Goal: Obtain resource: Download file/media

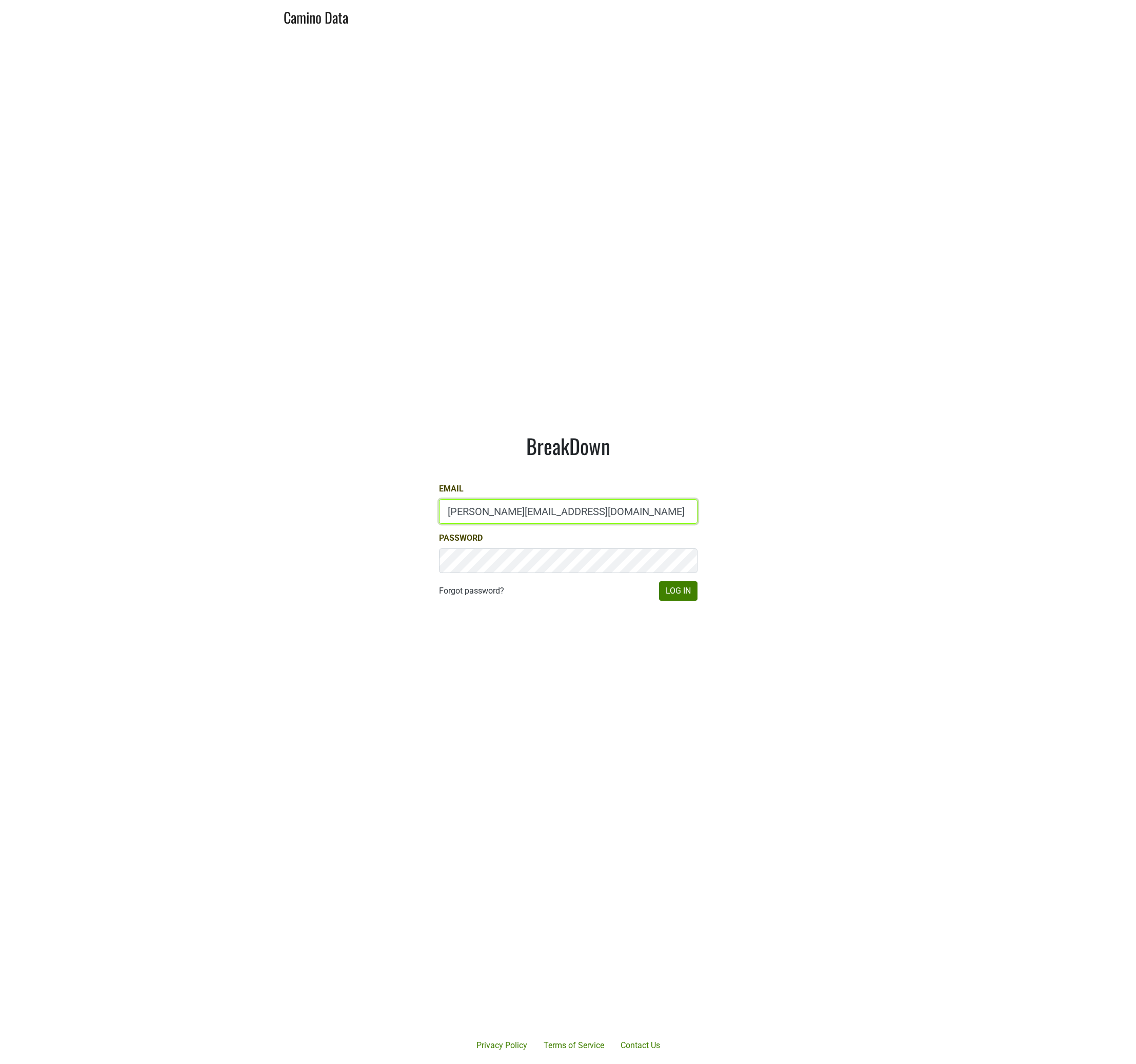
type input "Dave@caminodata.com"
click at [677, 597] on button "Log In" at bounding box center [678, 591] width 39 height 20
click at [555, 42] on main "BreakDown Email Dave@caminodata.com Password Forgot password? Log In" at bounding box center [568, 517] width 1136 height 969
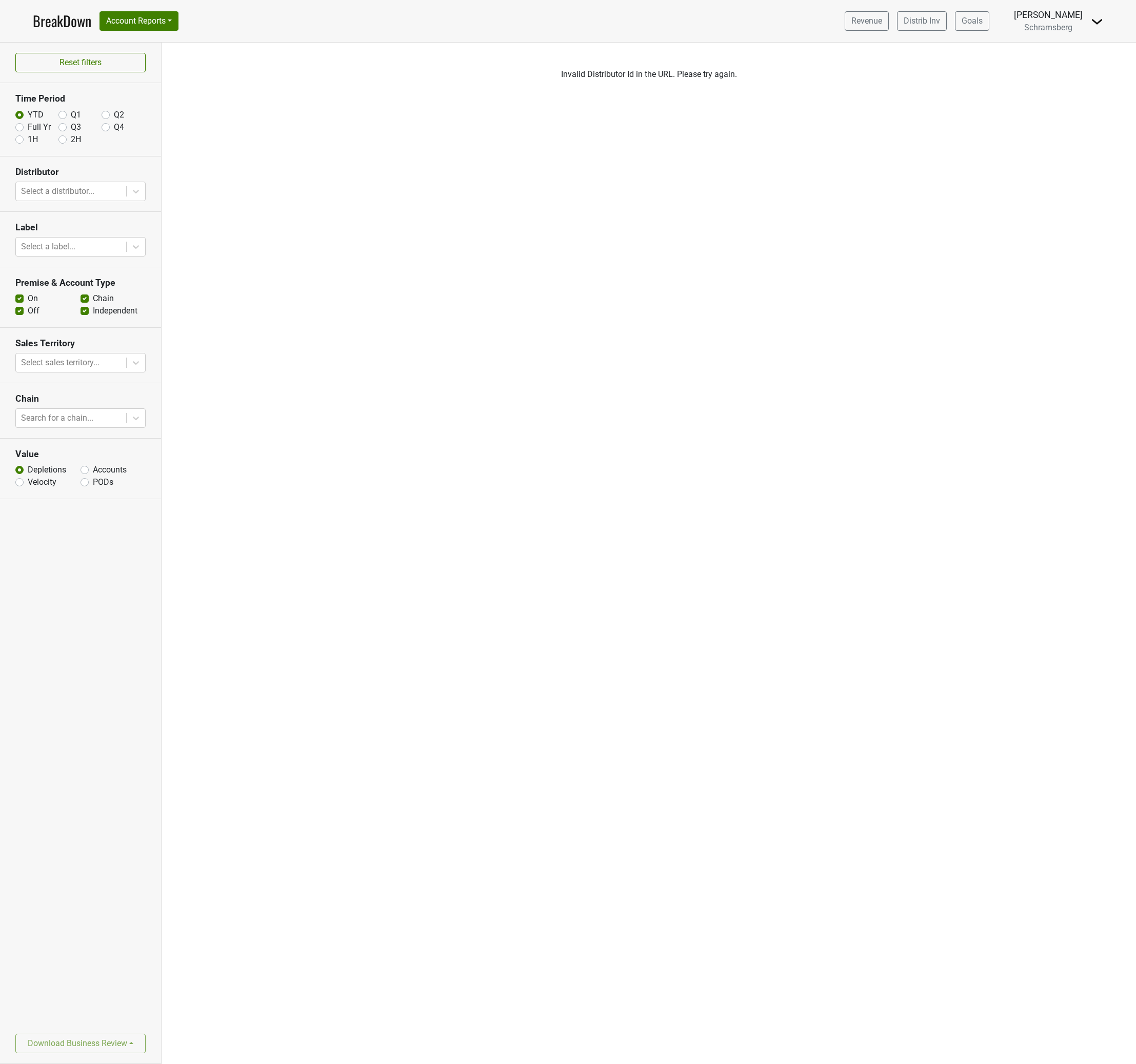
click at [370, 390] on div "Filters Invalid Distributor Id in the URL. Please try again." at bounding box center [649, 553] width 974 height 1021
click at [526, 149] on div "Filters Invalid Distributor Id in the URL. Please try again." at bounding box center [649, 553] width 974 height 1021
click at [483, 397] on div "Filters Invalid Distributor Id in the URL. Please try again." at bounding box center [649, 553] width 974 height 1021
click at [490, 330] on div "Filters Invalid Distributor Id in the URL. Please try again." at bounding box center [649, 553] width 974 height 1021
click at [391, 672] on div "Filters Invalid Distributor Id in the URL. Please try again." at bounding box center [649, 553] width 974 height 1021
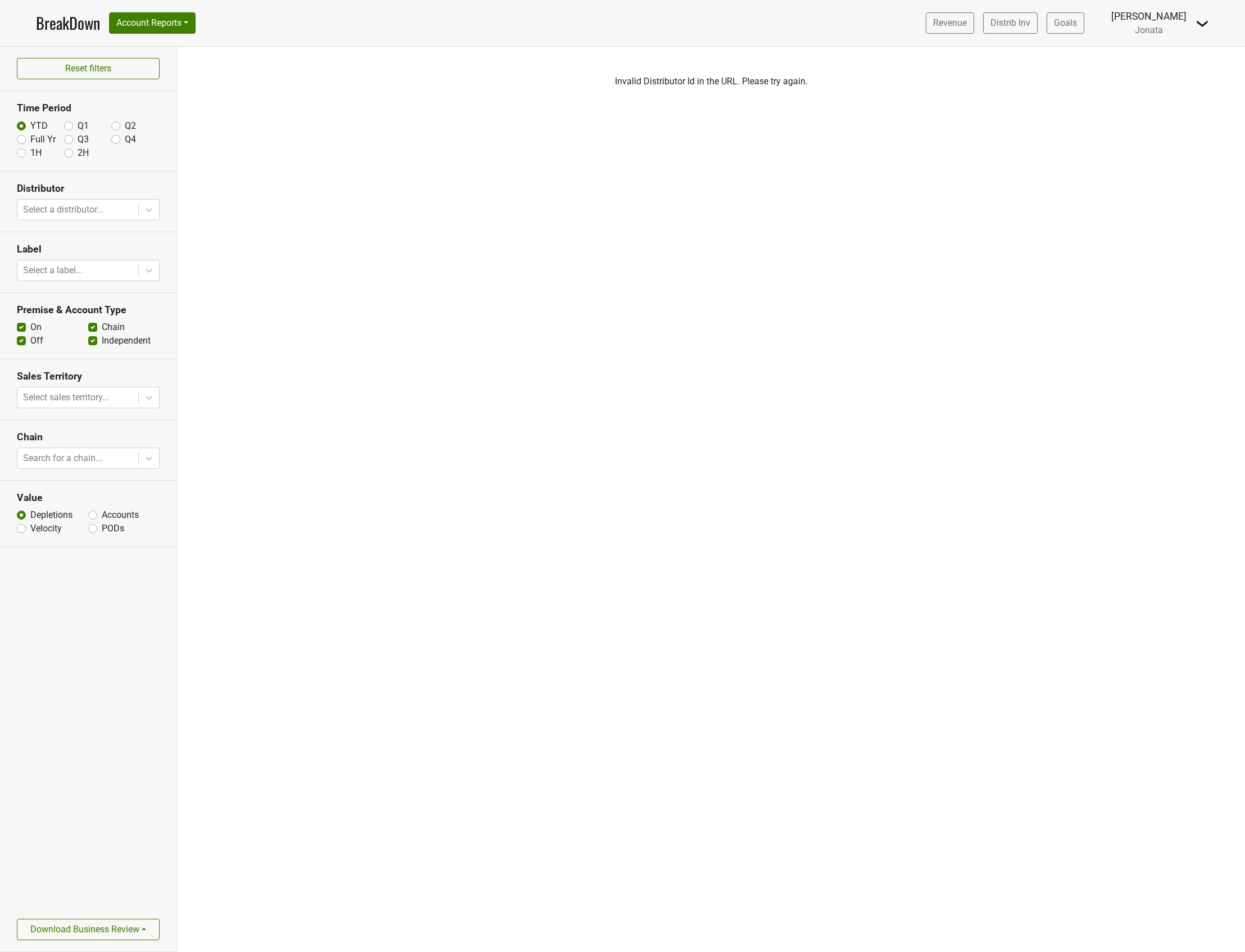
click at [462, 673] on div "Filters Invalid Distributor Id in the URL. Please try again." at bounding box center [711, 499] width 1068 height 905
click at [424, 844] on div "Filters Invalid Distributor Id in the URL. Please try again." at bounding box center [711, 499] width 1068 height 905
click at [308, 729] on div "Filters Invalid Distributor Id in the URL. Please try again." at bounding box center [711, 499] width 1068 height 905
click at [382, 768] on div "Filters Invalid Distributor Id in the URL. Please try again." at bounding box center [711, 499] width 1068 height 905
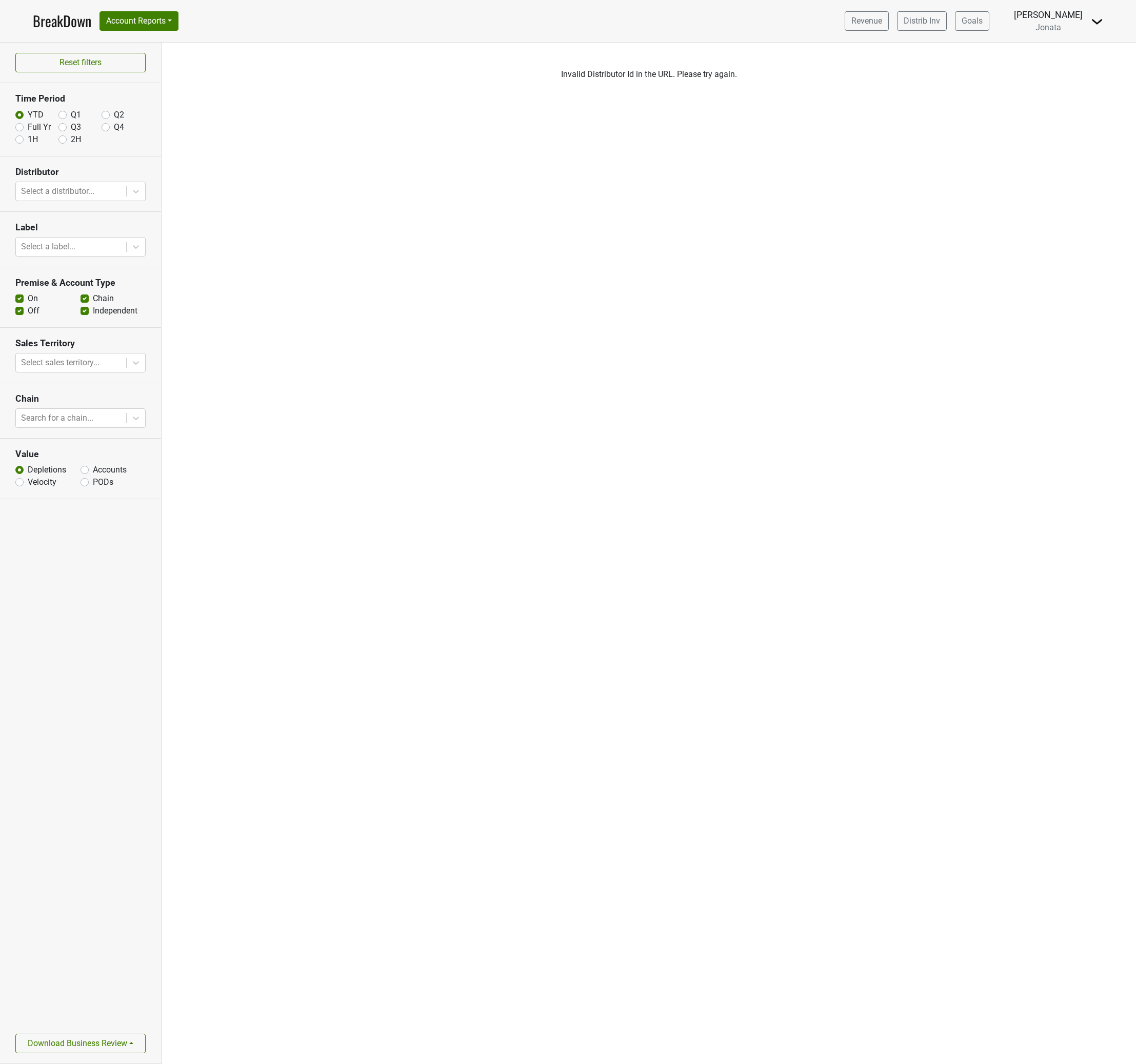
click at [782, 512] on div "Filters Invalid Distributor Id in the URL. Please try again." at bounding box center [649, 553] width 974 height 1021
click at [697, 463] on div "Filters Invalid Distributor Id in the URL. Please try again." at bounding box center [649, 553] width 974 height 1021
click at [626, 425] on div "Filters Invalid Distributor Id in the URL. Please try again." at bounding box center [649, 553] width 974 height 1021
drag, startPoint x: 530, startPoint y: 73, endPoint x: 729, endPoint y: 75, distance: 199.0
click at [729, 75] on p "Invalid Distributor Id in the URL. Please try again." at bounding box center [649, 74] width 569 height 12
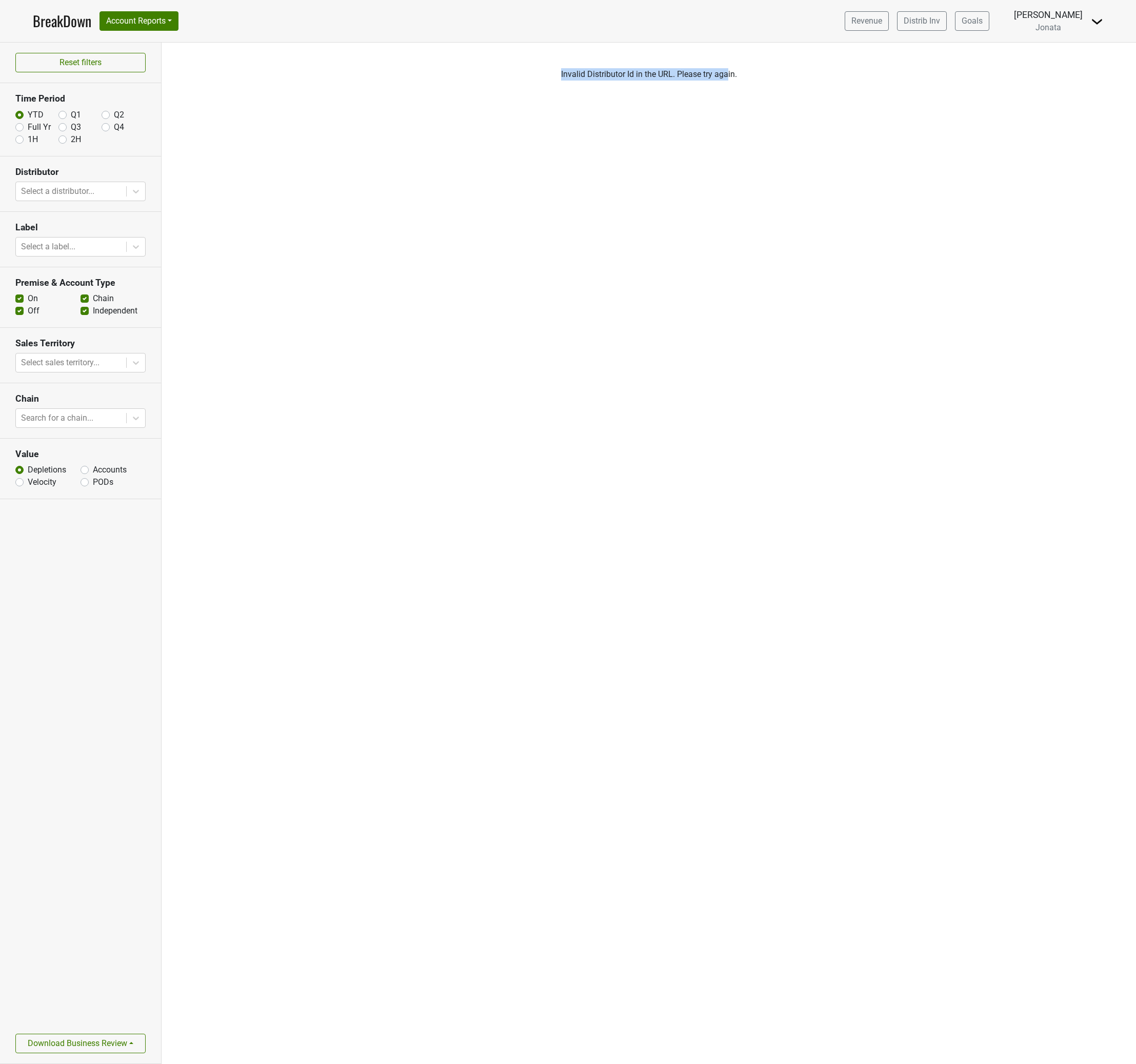
click at [742, 74] on p "Invalid Distributor Id in the URL. Please try again." at bounding box center [649, 74] width 569 height 12
drag, startPoint x: 746, startPoint y: 74, endPoint x: 559, endPoint y: 77, distance: 187.0
click at [559, 77] on p "Invalid Distributor Id in the URL. Please try again." at bounding box center [649, 74] width 569 height 12
copy p "Invalid Distributor Id in the URL. Please try again."
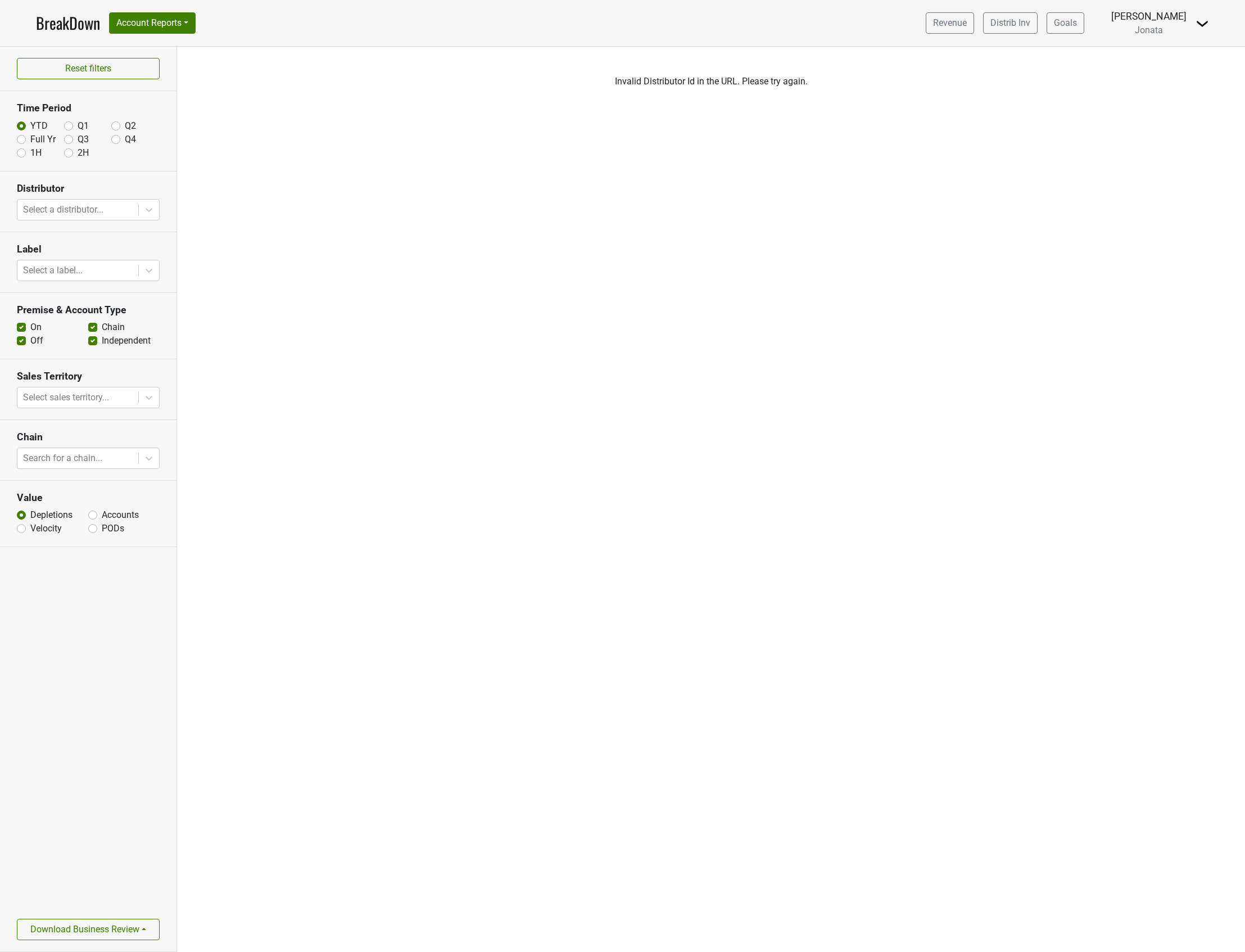
click at [376, 511] on div "Filters Invalid Distributor Id in the URL. Please try again." at bounding box center [711, 499] width 1068 height 905
click at [739, 543] on div "Filters Invalid Distributor Id in the URL. Please try again." at bounding box center [711, 499] width 1068 height 905
click at [718, 484] on div "Filters Invalid Distributor Id in the URL. Please try again." at bounding box center [711, 499] width 1068 height 905
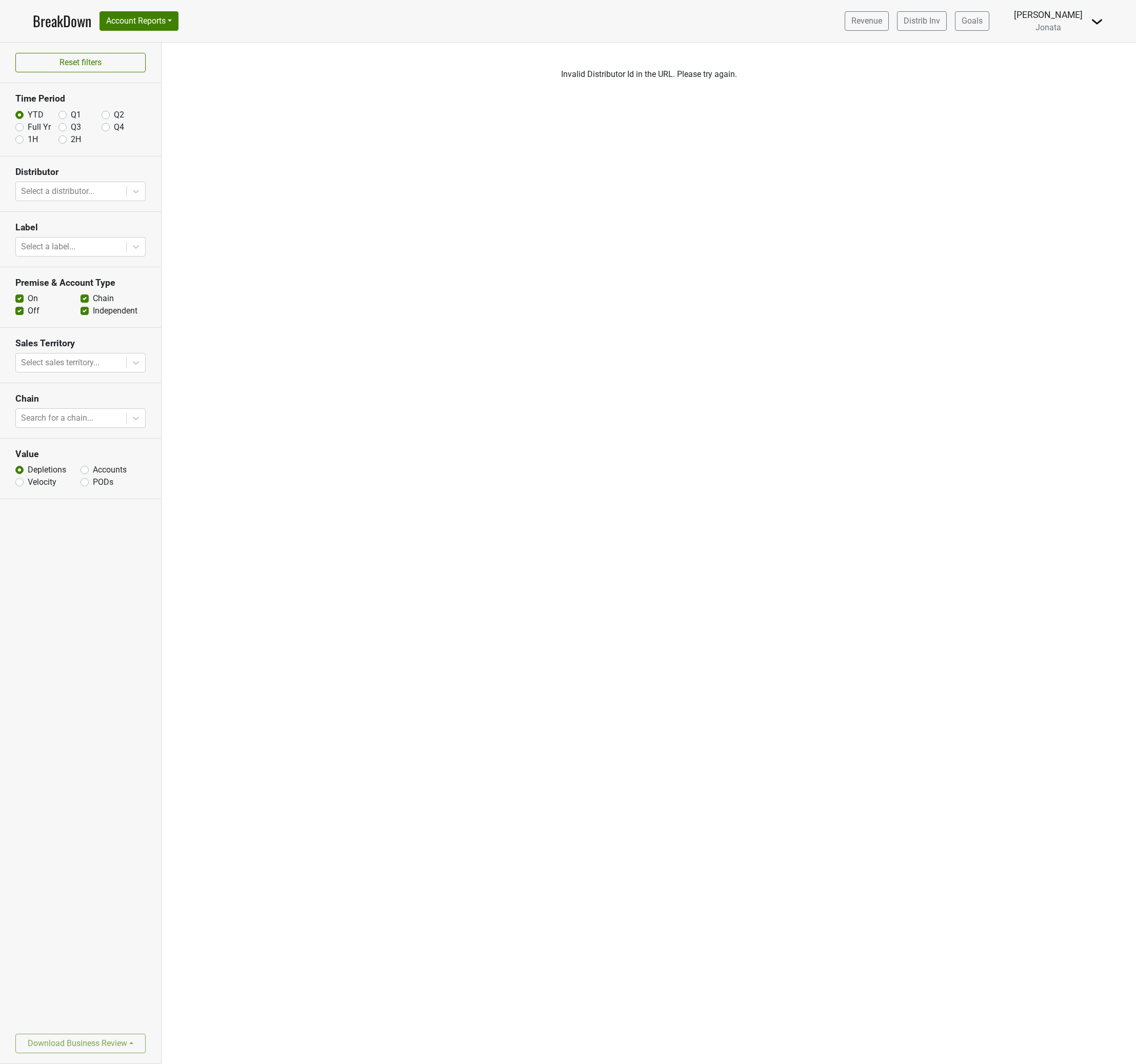
click at [589, 302] on div "Filters Invalid Distributor Id in the URL. Please try again." at bounding box center [649, 553] width 974 height 1021
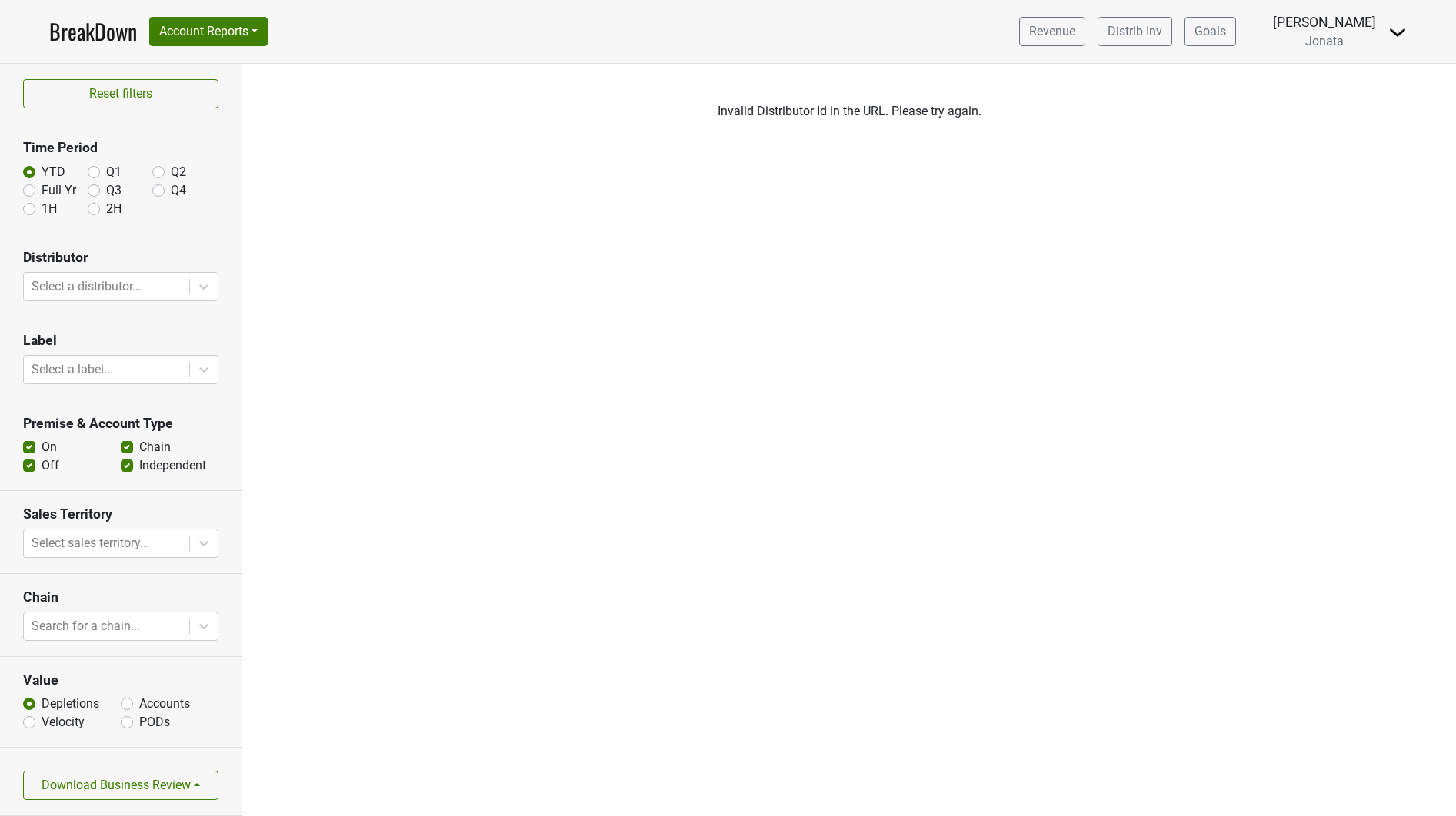
click at [900, 541] on div "Filters Invalid Distributor Id in the URL. Please try again." at bounding box center [849, 439] width 1213 height 753
click at [133, 780] on button "Download Business Review" at bounding box center [120, 786] width 195 height 29
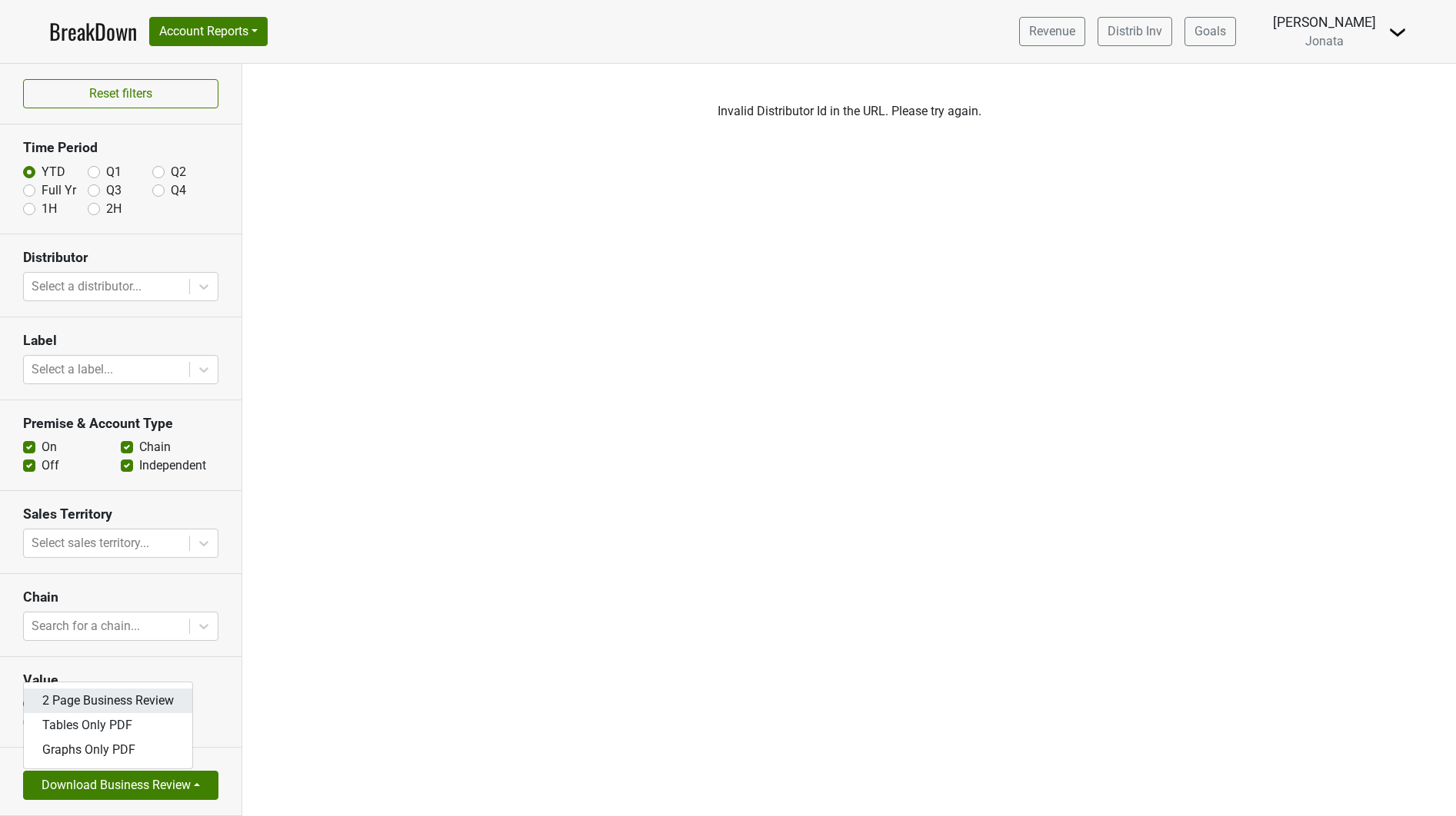
click at [106, 704] on link "2 Page Business Review" at bounding box center [107, 701] width 168 height 24
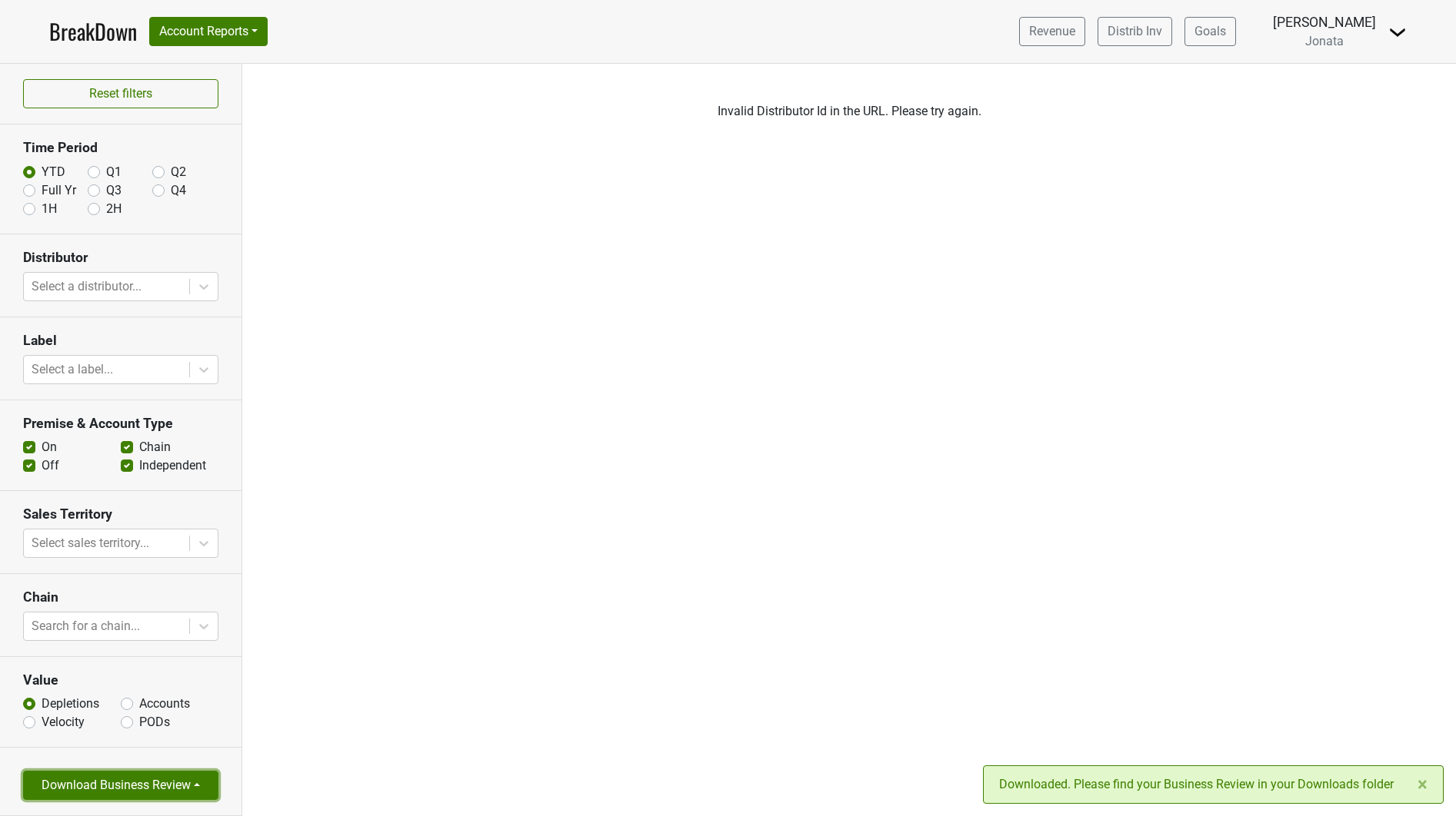
click at [97, 796] on button "Download Business Review" at bounding box center [120, 786] width 195 height 29
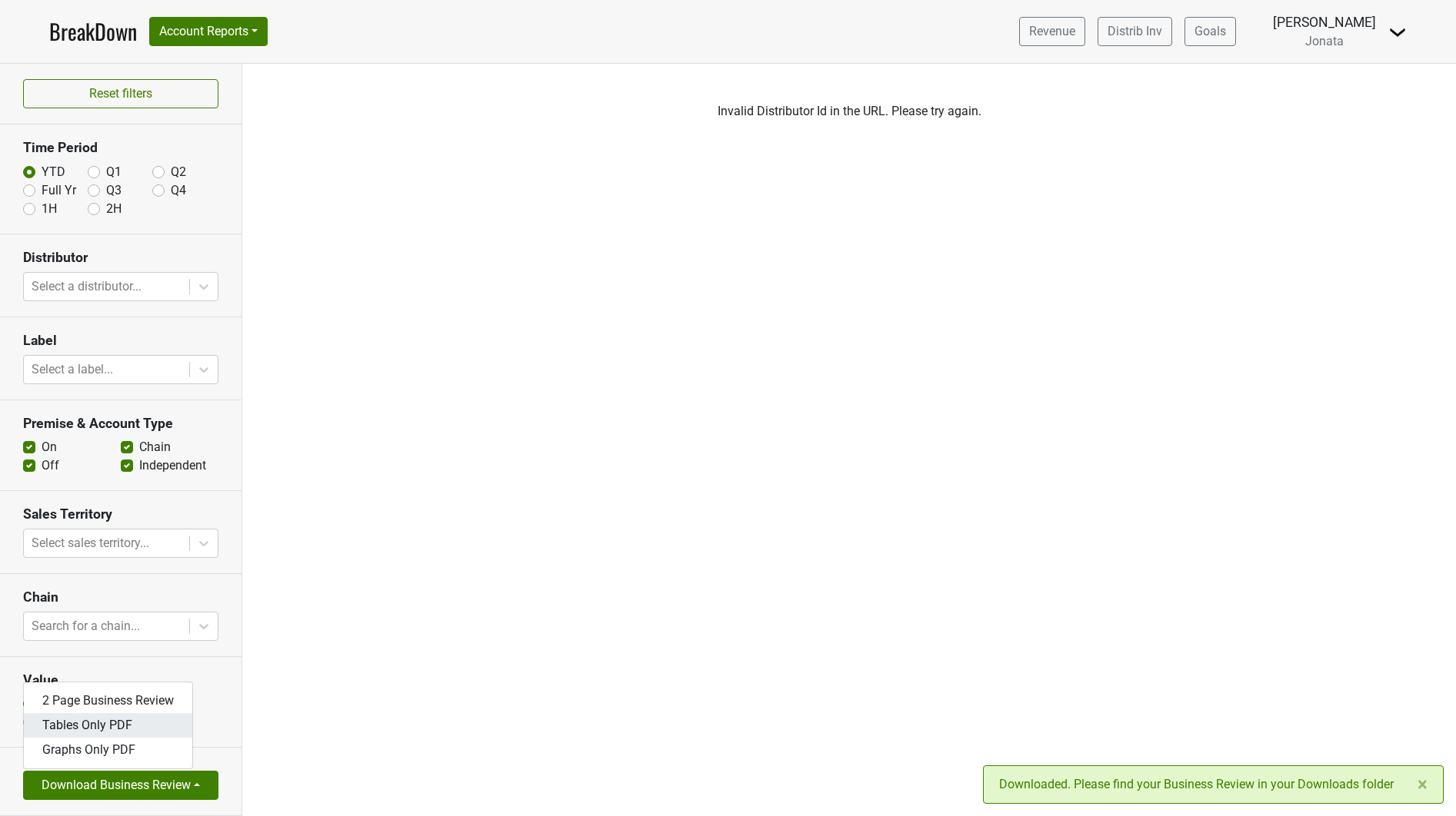
click at [98, 727] on link "Tables Only PDF" at bounding box center [107, 726] width 168 height 24
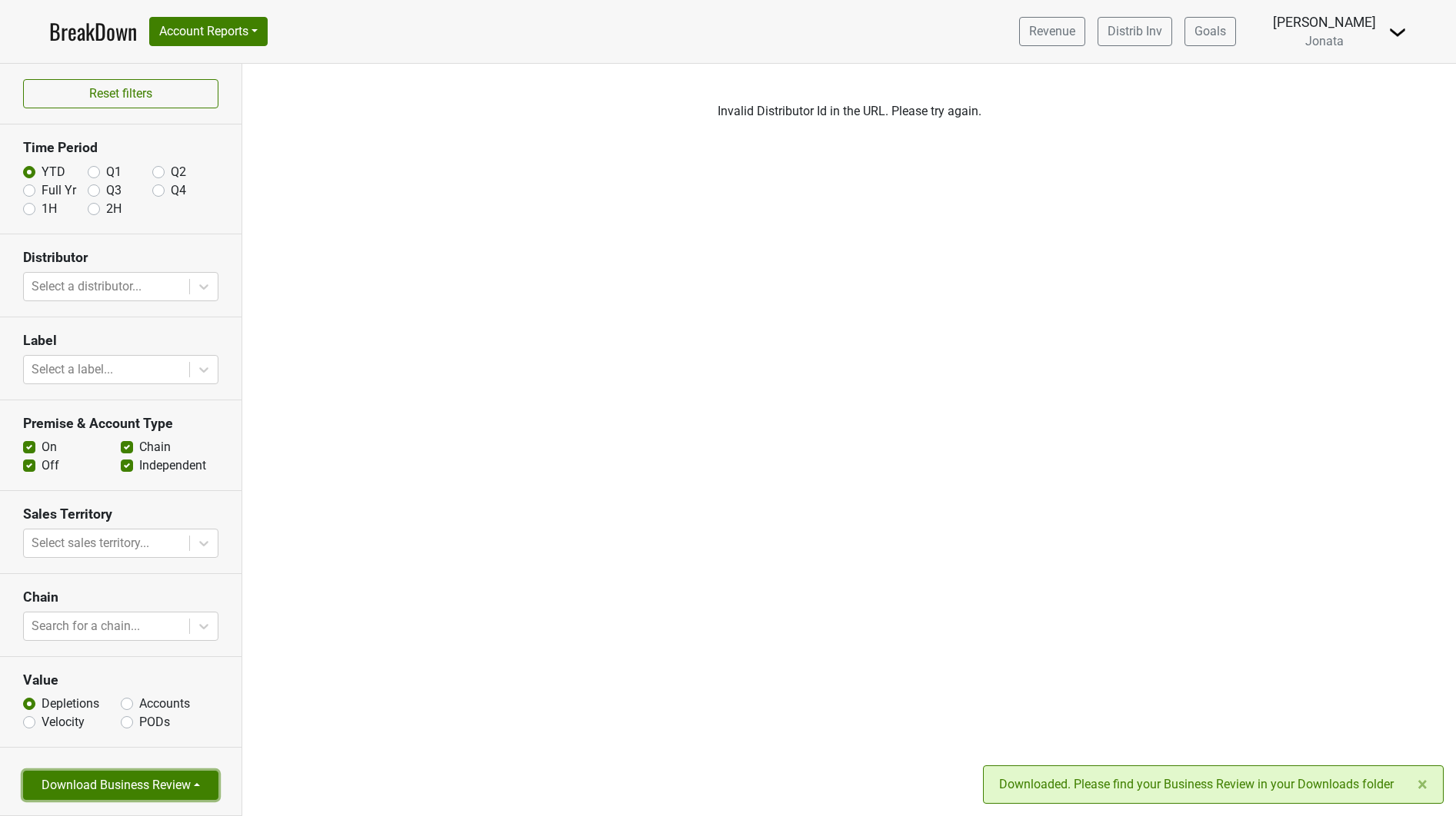
click at [114, 781] on button "Download Business Review" at bounding box center [120, 786] width 195 height 29
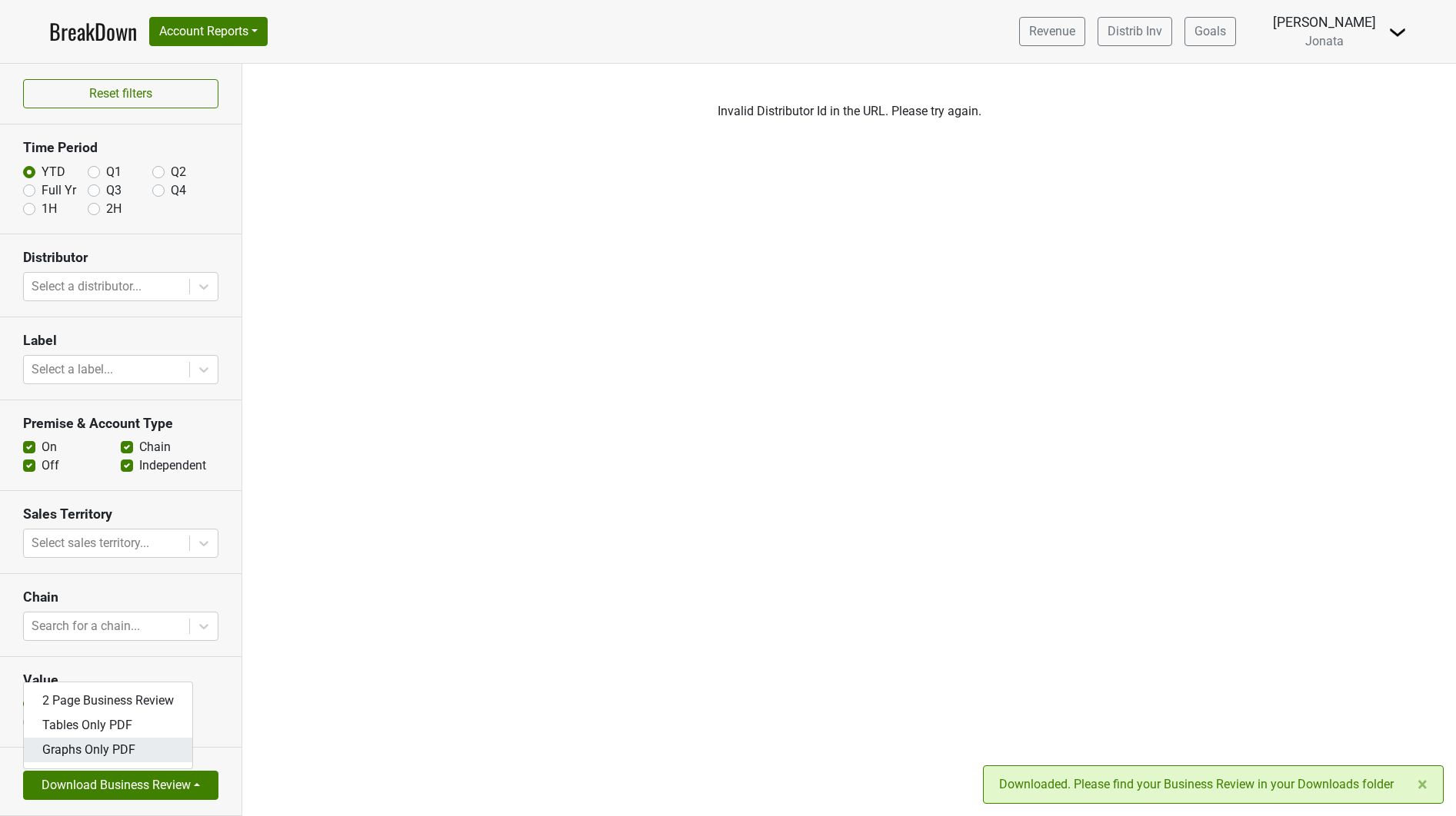
click at [115, 755] on link "Graphs Only PDF" at bounding box center [107, 750] width 168 height 24
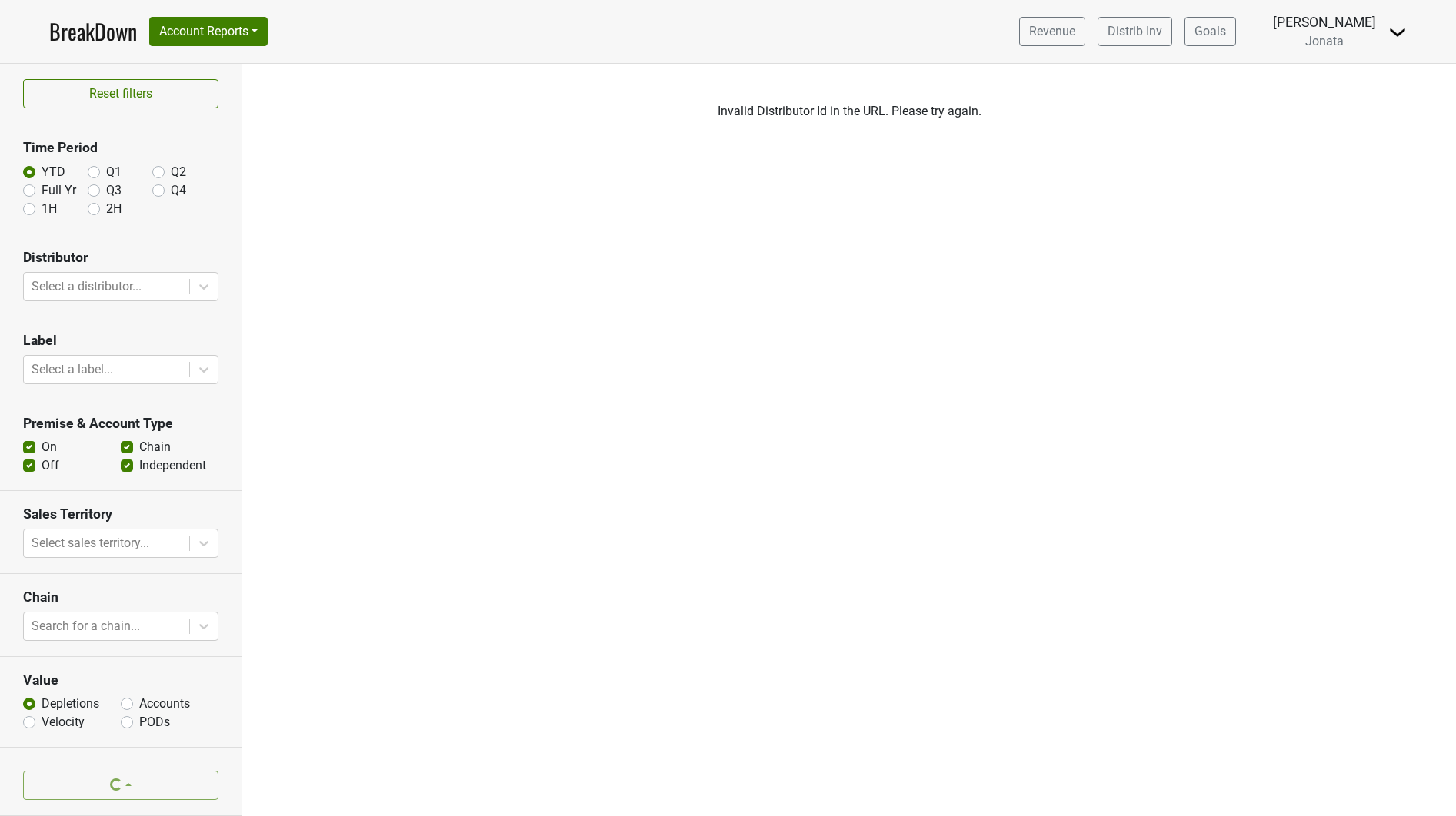
click at [483, 438] on div "Filters Invalid Distributor Id in the URL. Please try again." at bounding box center [849, 439] width 1213 height 753
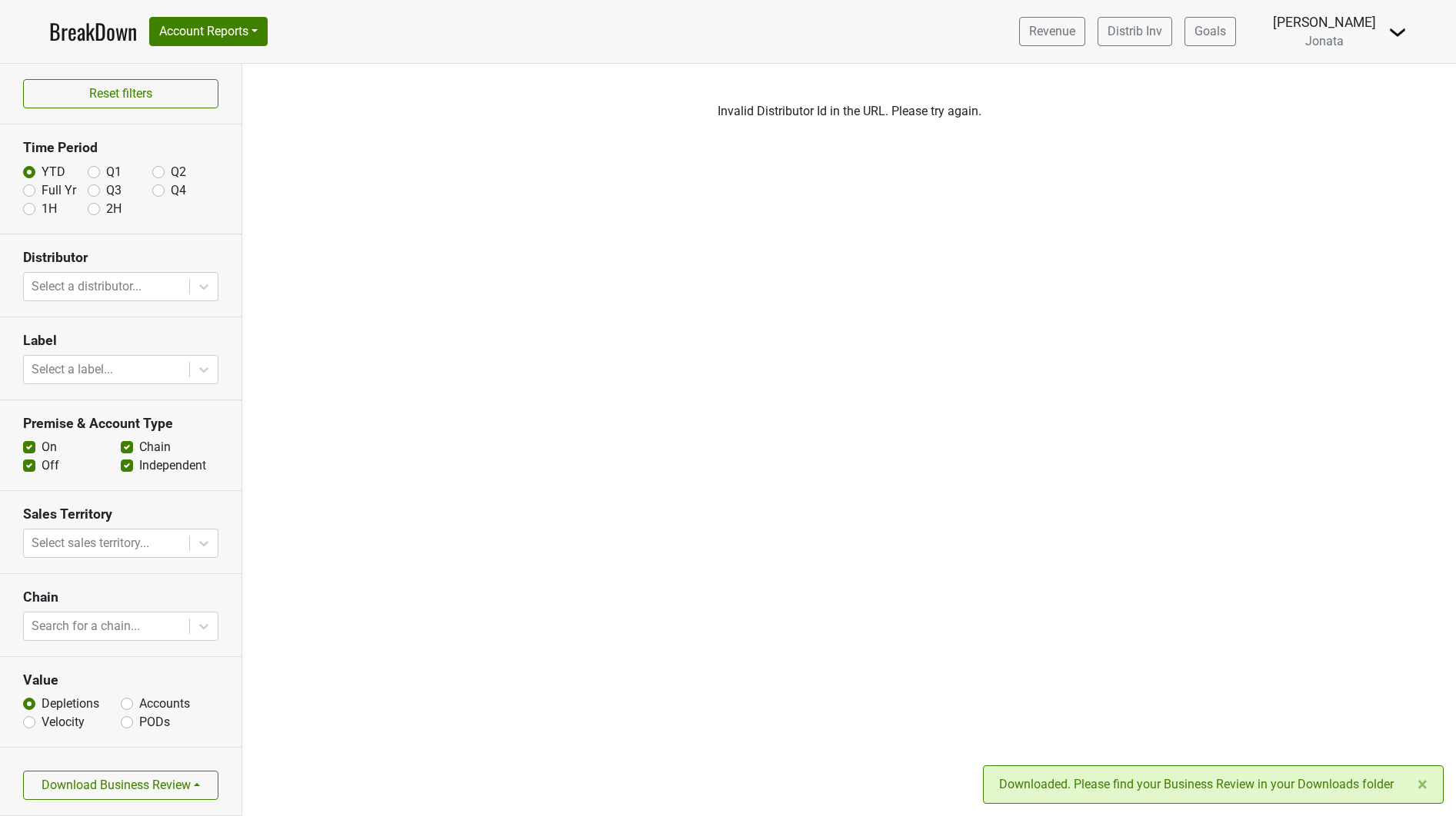
click at [497, 447] on div "Filters Invalid Distributor Id in the URL. Please try again." at bounding box center [849, 439] width 1213 height 753
click at [1419, 777] on span "×" at bounding box center [1422, 784] width 10 height 21
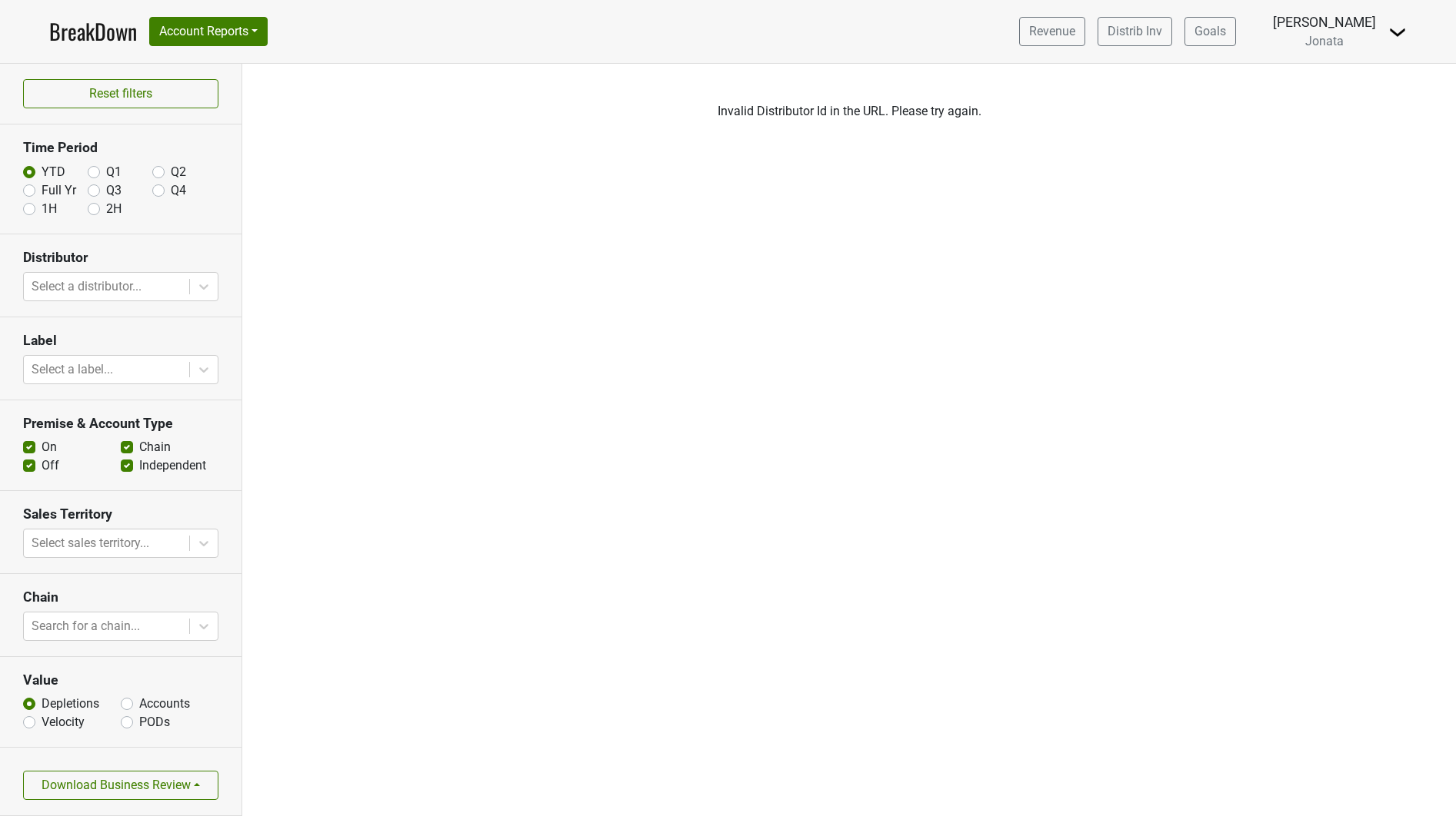
click at [1140, 616] on div "Filters Invalid Distributor Id in the URL. Please try again." at bounding box center [849, 439] width 1213 height 753
click at [595, 461] on div "Filters Invalid Distributor Id in the URL. Please try again." at bounding box center [849, 439] width 1213 height 753
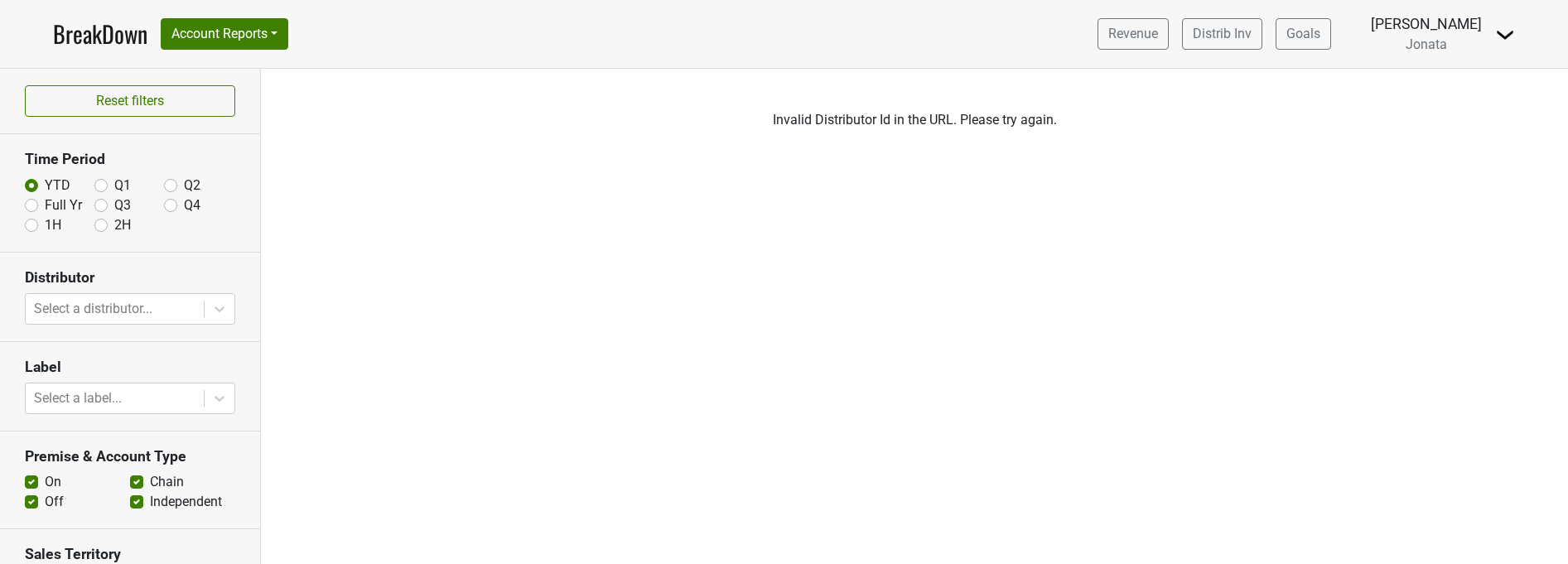
scroll to position [308, 0]
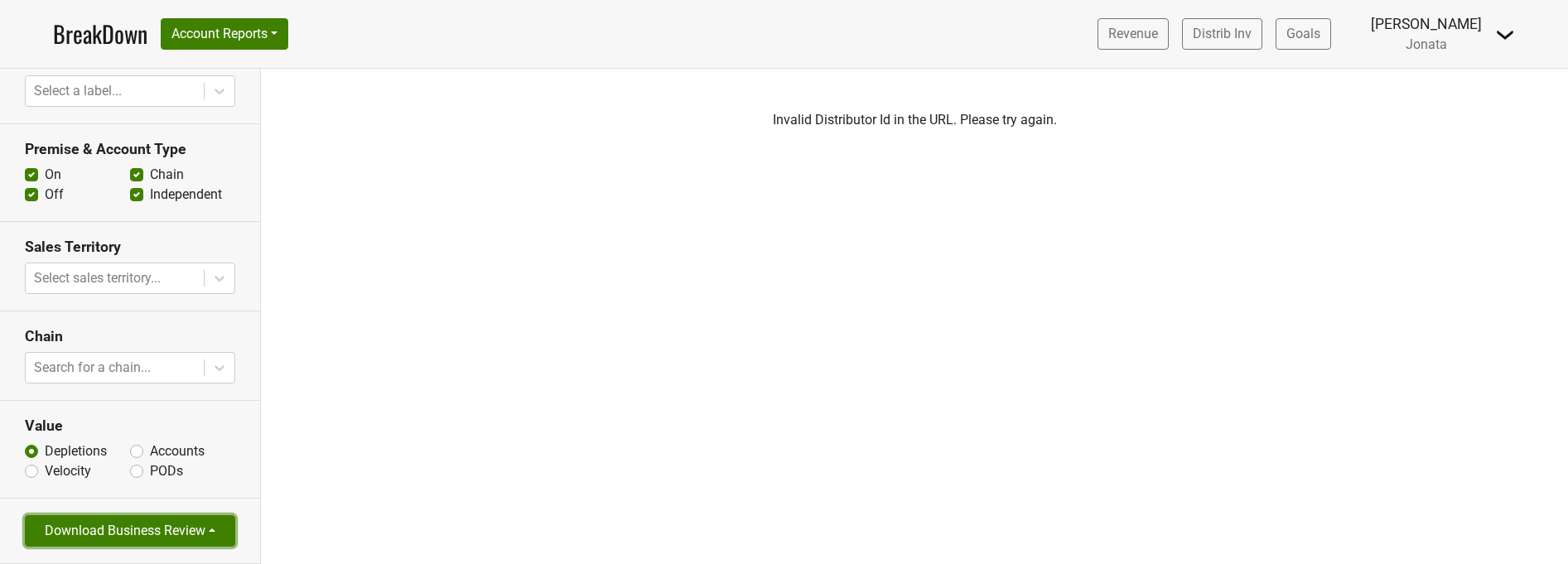
click at [150, 531] on button "Download Business Review" at bounding box center [130, 532] width 210 height 32
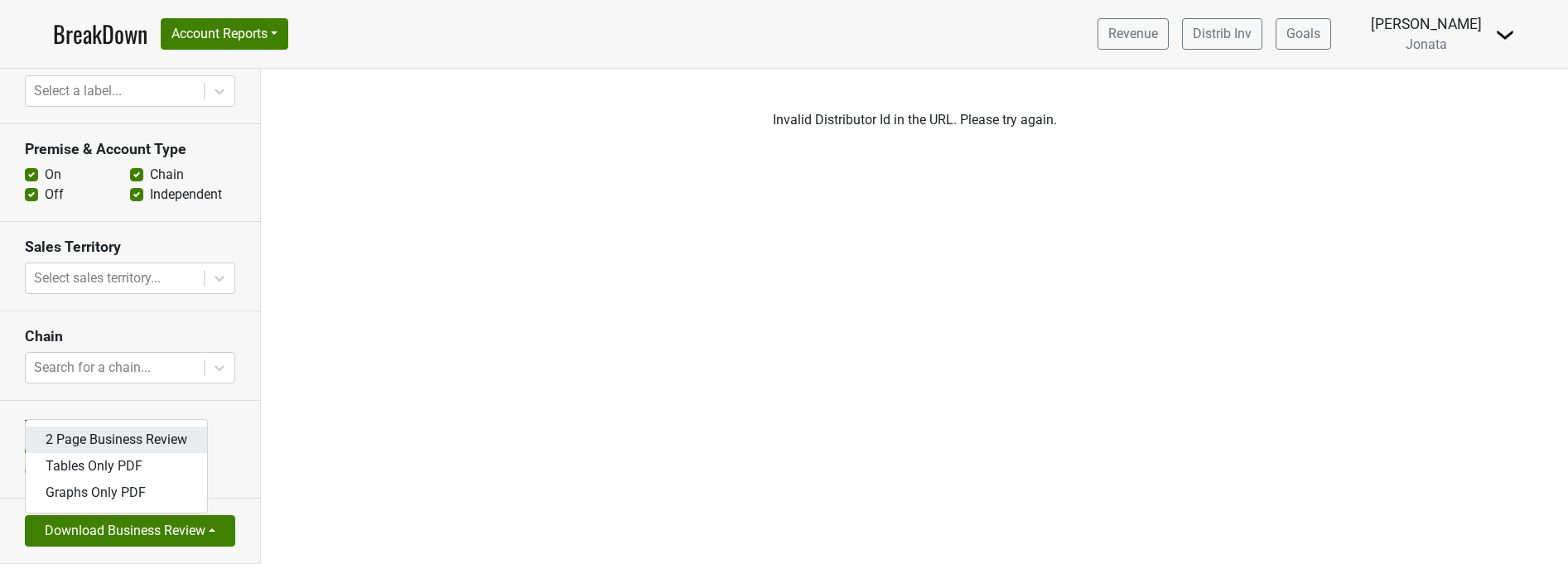
click at [117, 446] on link "2 Page Business Review" at bounding box center [116, 440] width 181 height 26
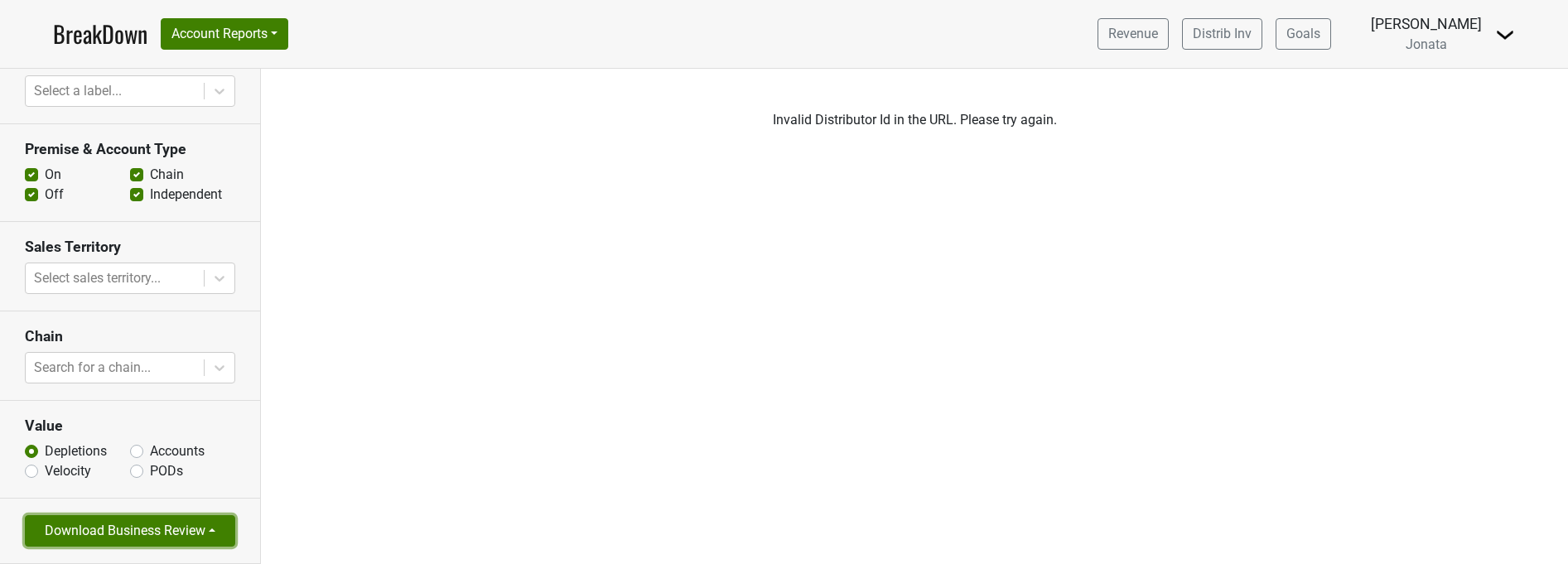
click at [161, 525] on button "Download Business Review" at bounding box center [130, 532] width 210 height 32
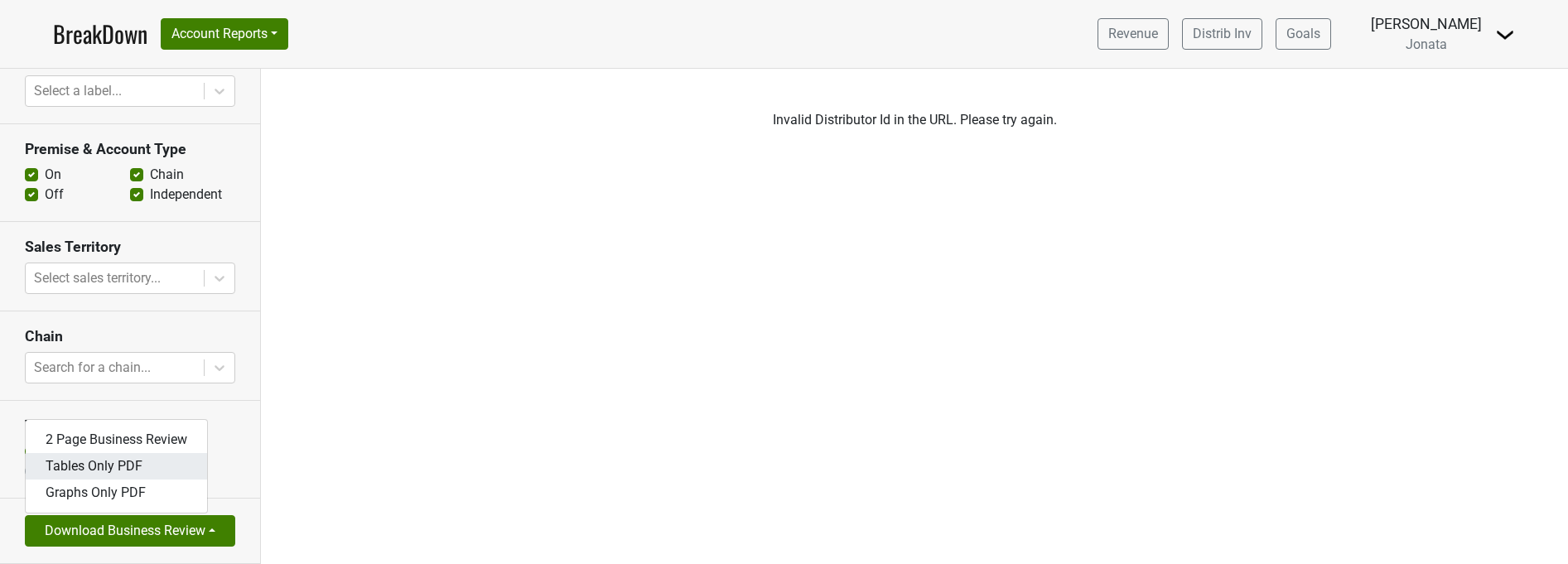
click at [139, 468] on link "Tables Only PDF" at bounding box center [116, 467] width 181 height 26
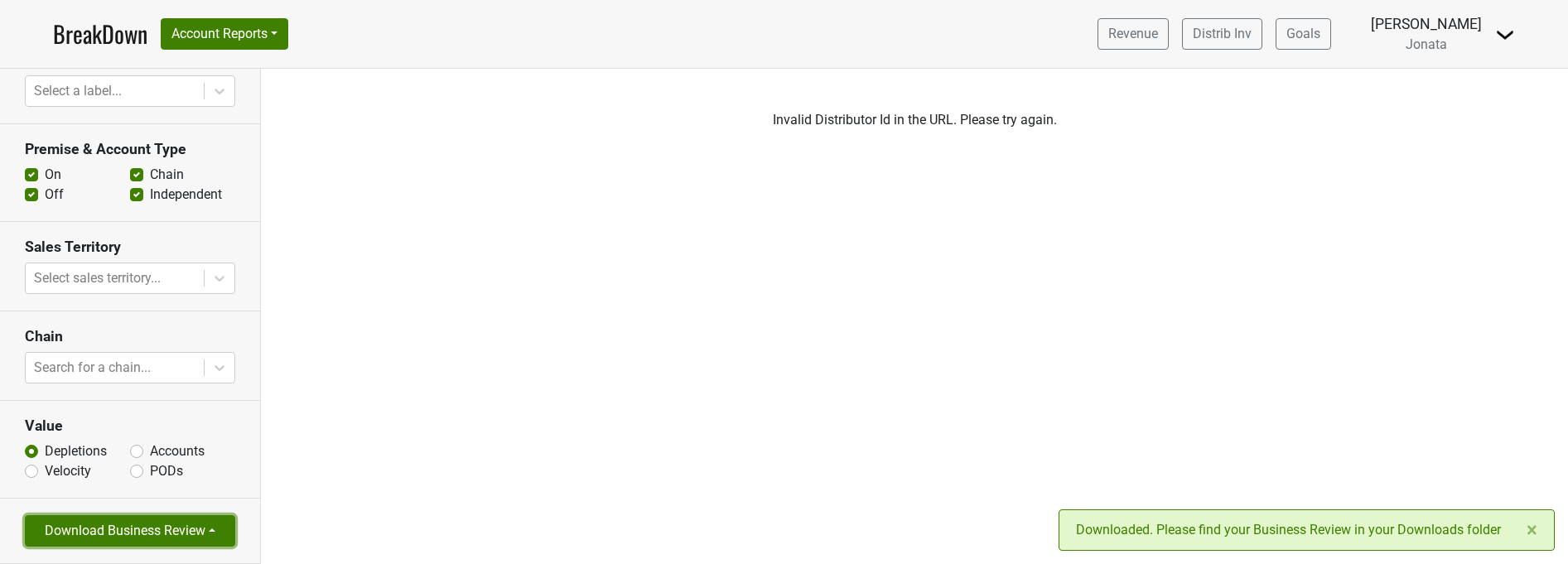
click at [156, 524] on button "Download Business Review" at bounding box center [130, 532] width 210 height 32
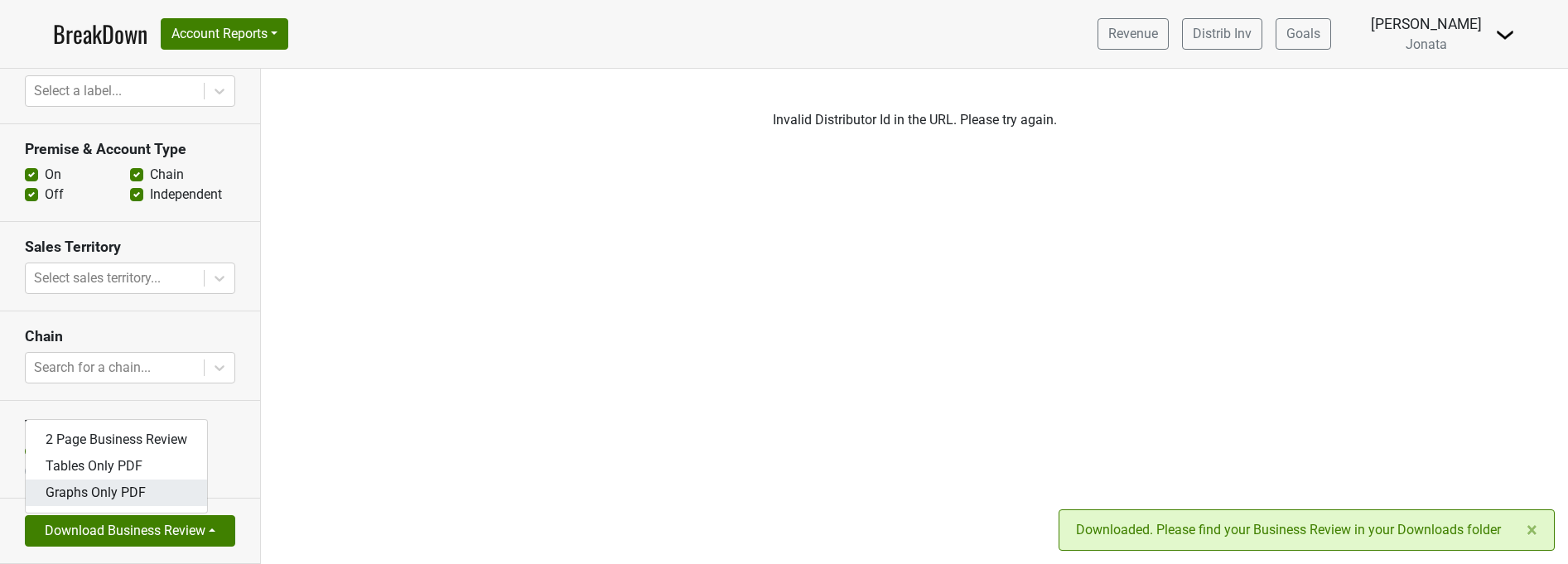
click at [136, 490] on link "Graphs Only PDF" at bounding box center [116, 493] width 181 height 26
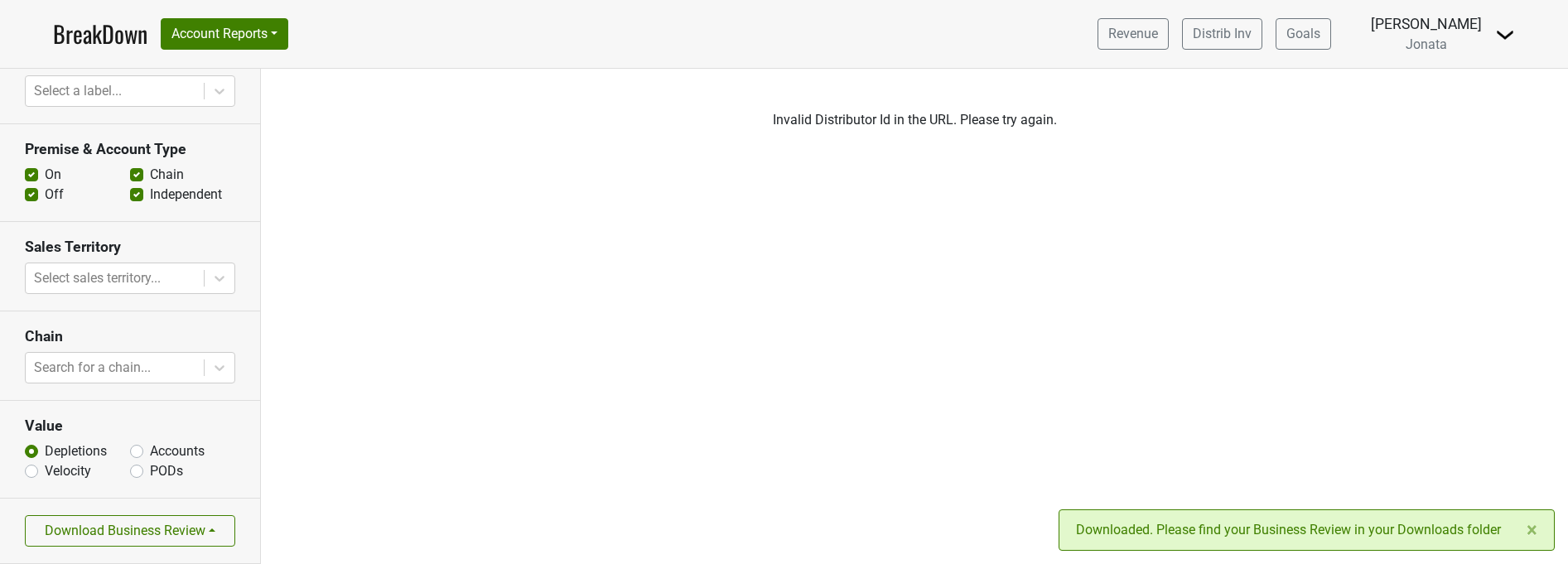
click at [482, 343] on div "Filters Invalid Distributor Id in the URL. Please try again." at bounding box center [914, 316] width 1307 height 496
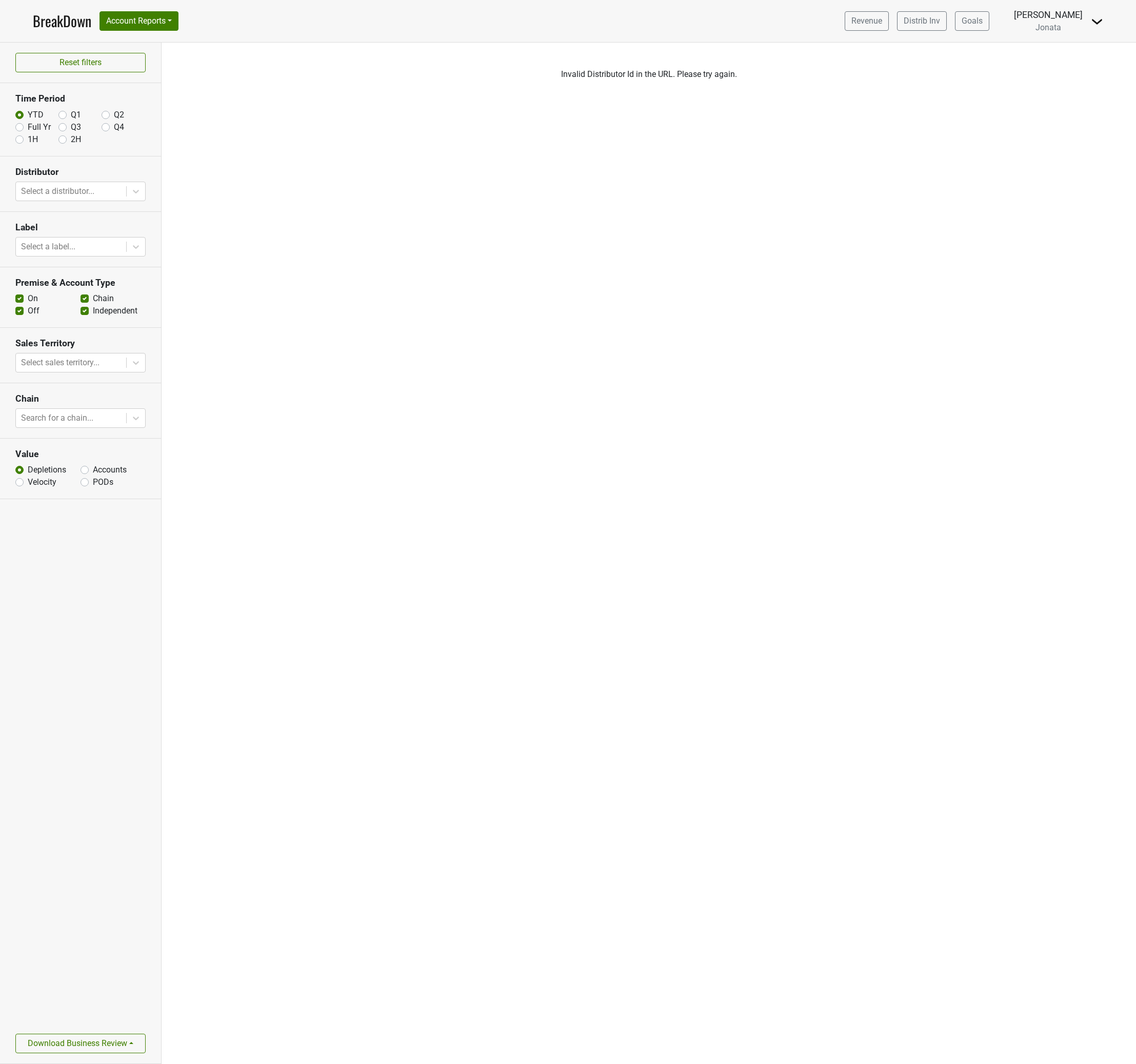
click at [61, 21] on link "BreakDown" at bounding box center [62, 21] width 59 height 22
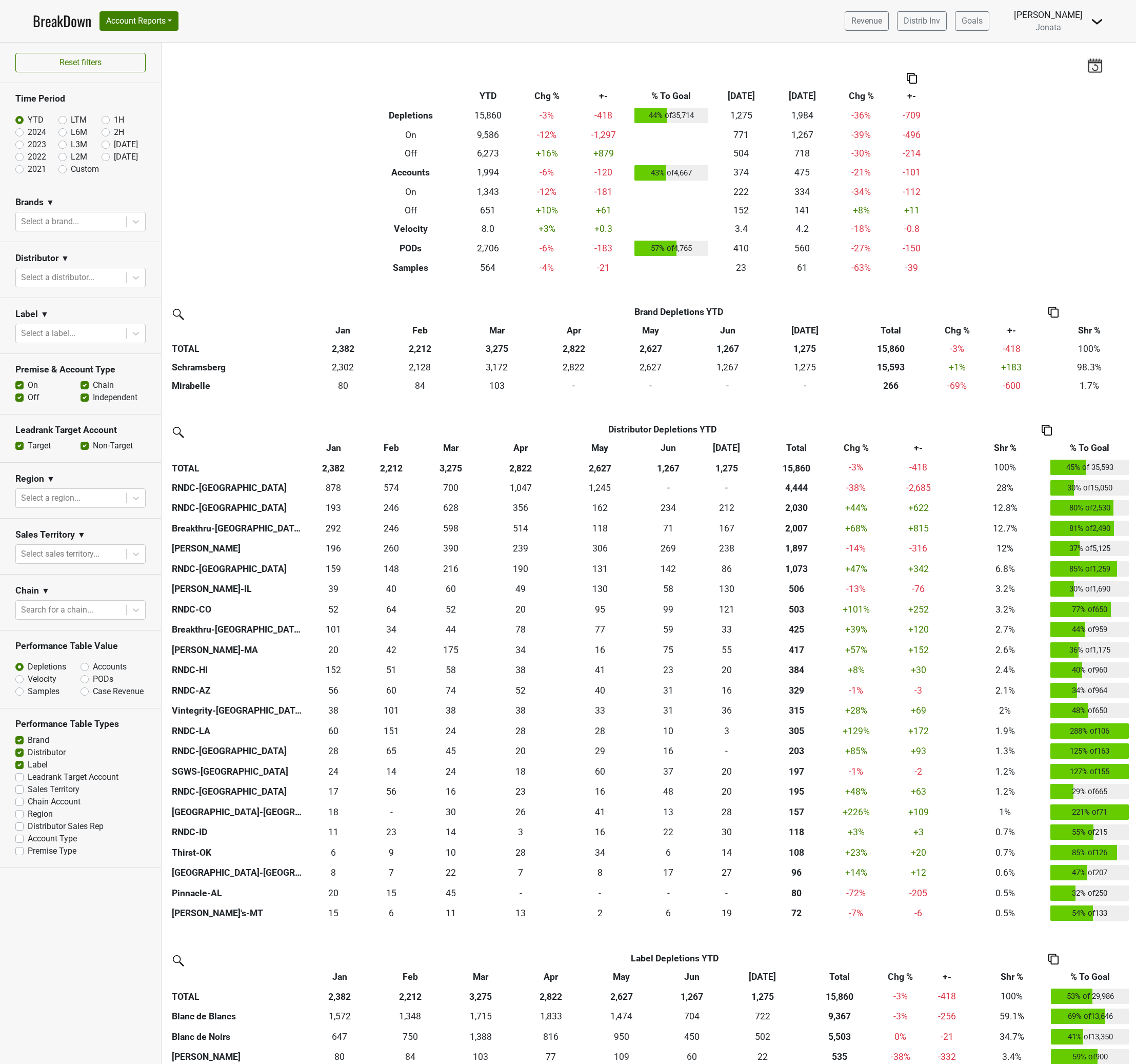
click at [255, 257] on div "Filters Breakdown Type YTD Chg % +- % To Goal [DATE] ‘[DATE] Chg % +- Depletion…" at bounding box center [649, 553] width 974 height 1021
click at [272, 242] on div "Filters Breakdown Type YTD Chg % +- % To Goal [DATE] ‘[DATE] Chg % +- Depletion…" at bounding box center [649, 553] width 974 height 1021
click at [281, 258] on div "Filters Breakdown Type YTD Chg % +- % To Goal [DATE] ‘[DATE] Chg % +- Depletion…" at bounding box center [649, 553] width 974 height 1021
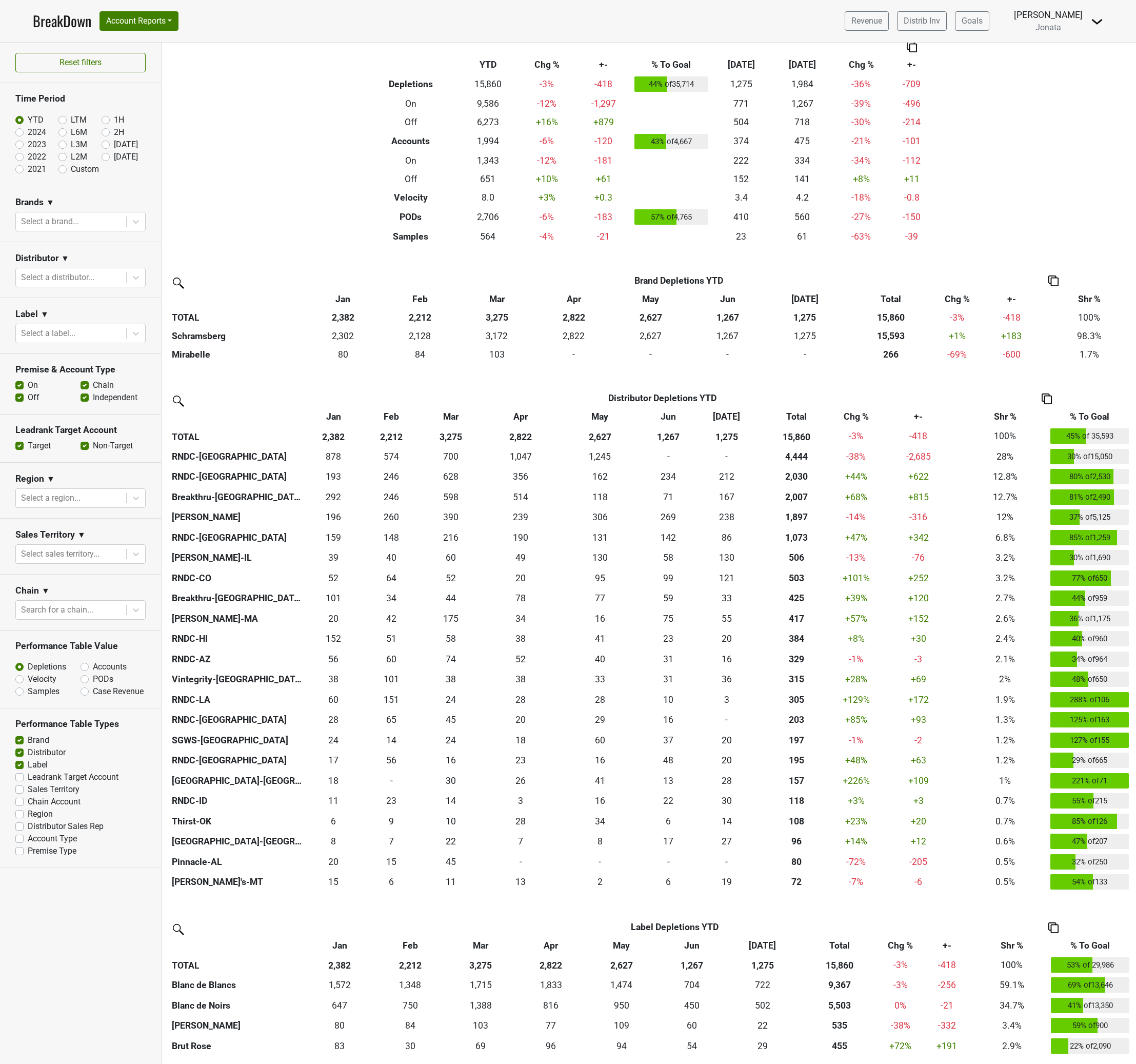
click at [289, 181] on div "Filters Breakdown Type YTD Chg % +- % To Goal [DATE] ‘[DATE] Chg % +- Depletion…" at bounding box center [649, 553] width 974 height 1021
click at [276, 162] on div "Filters Breakdown Type YTD Chg % +- % To Goal [DATE] ‘[DATE] Chg % +- Depletion…" at bounding box center [649, 553] width 974 height 1021
click at [135, 276] on icon at bounding box center [136, 277] width 10 height 10
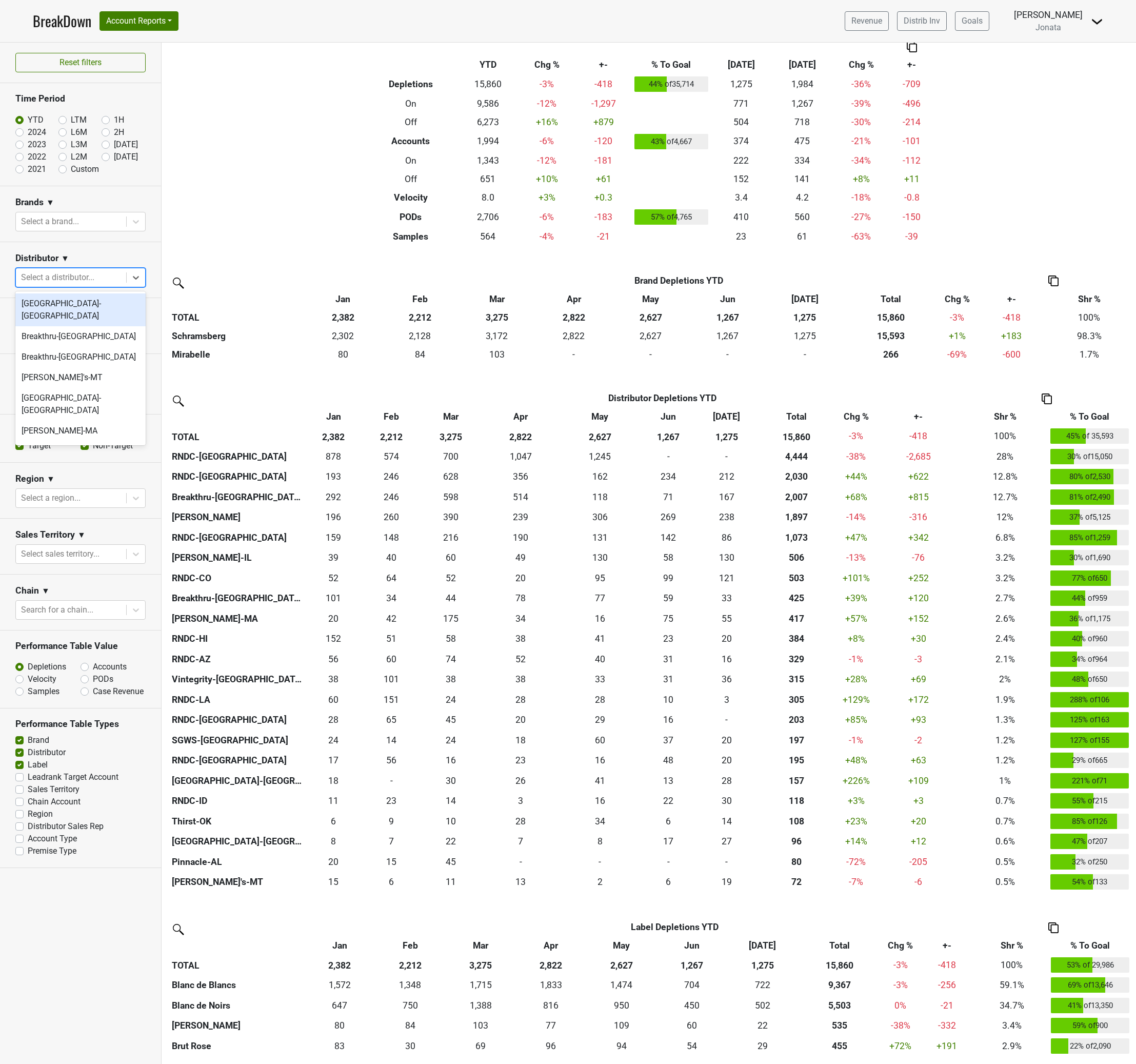
click at [261, 191] on div "Filters Breakdown Type YTD Chg % +- % To Goal [DATE] ‘[DATE] Chg % +- Depletion…" at bounding box center [649, 553] width 974 height 1021
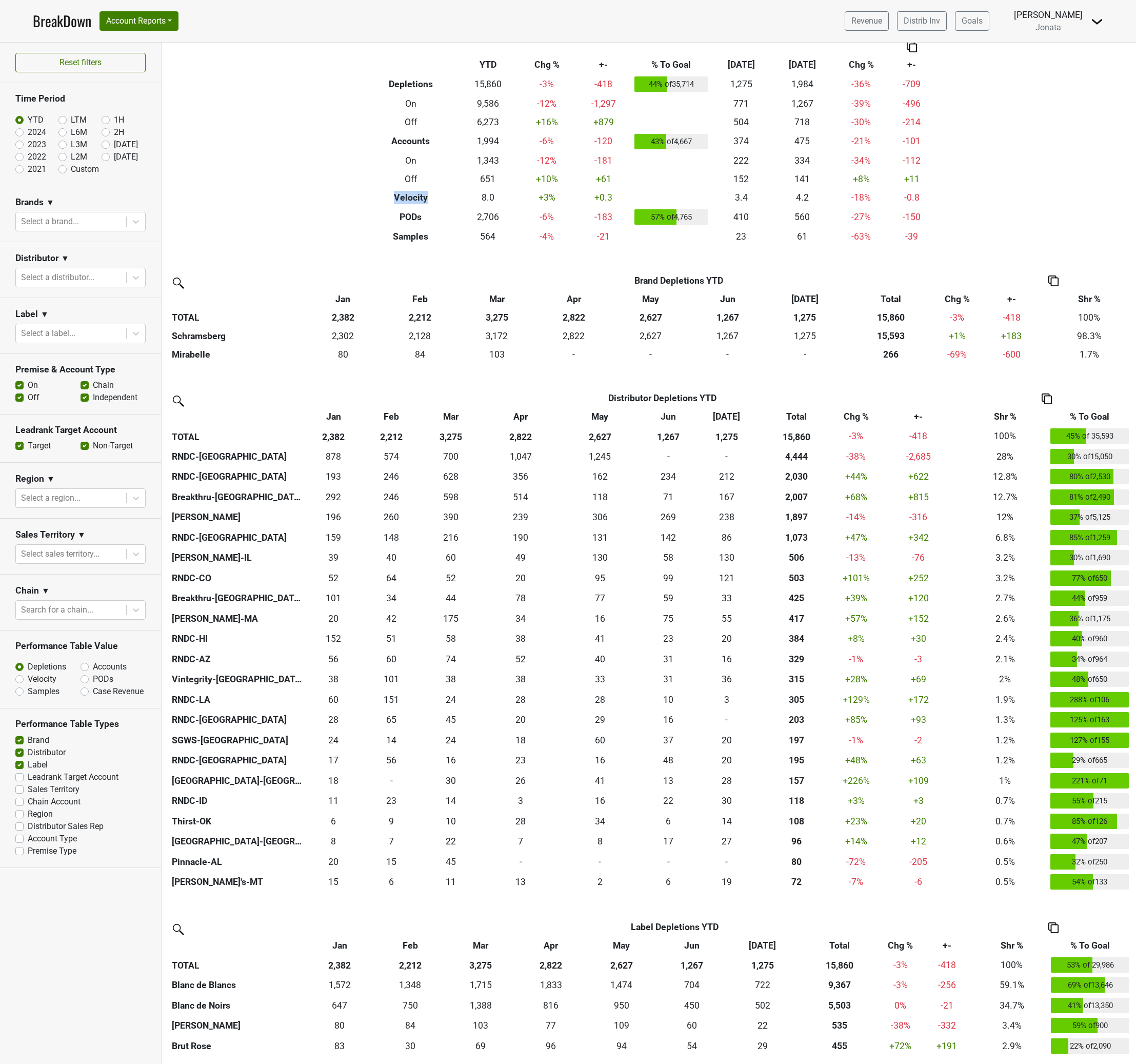
click at [261, 189] on div "Filters Breakdown Type YTD Chg % +- % To Goal [DATE] ‘[DATE] Chg % +- Depletion…" at bounding box center [649, 553] width 974 height 1021
click at [295, 188] on div "Filters Breakdown Type YTD Chg % +- % To Goal [DATE] ‘[DATE] Chg % +- Depletion…" at bounding box center [649, 553] width 974 height 1021
click at [212, 179] on div "Filters Breakdown Type YTD Chg % +- % To Goal [DATE] ‘[DATE] Chg % +- Depletion…" at bounding box center [649, 553] width 974 height 1021
click at [256, 194] on div "Filters Breakdown Type YTD Chg % +- % To Goal [DATE] ‘[DATE] Chg % +- Depletion…" at bounding box center [649, 553] width 974 height 1021
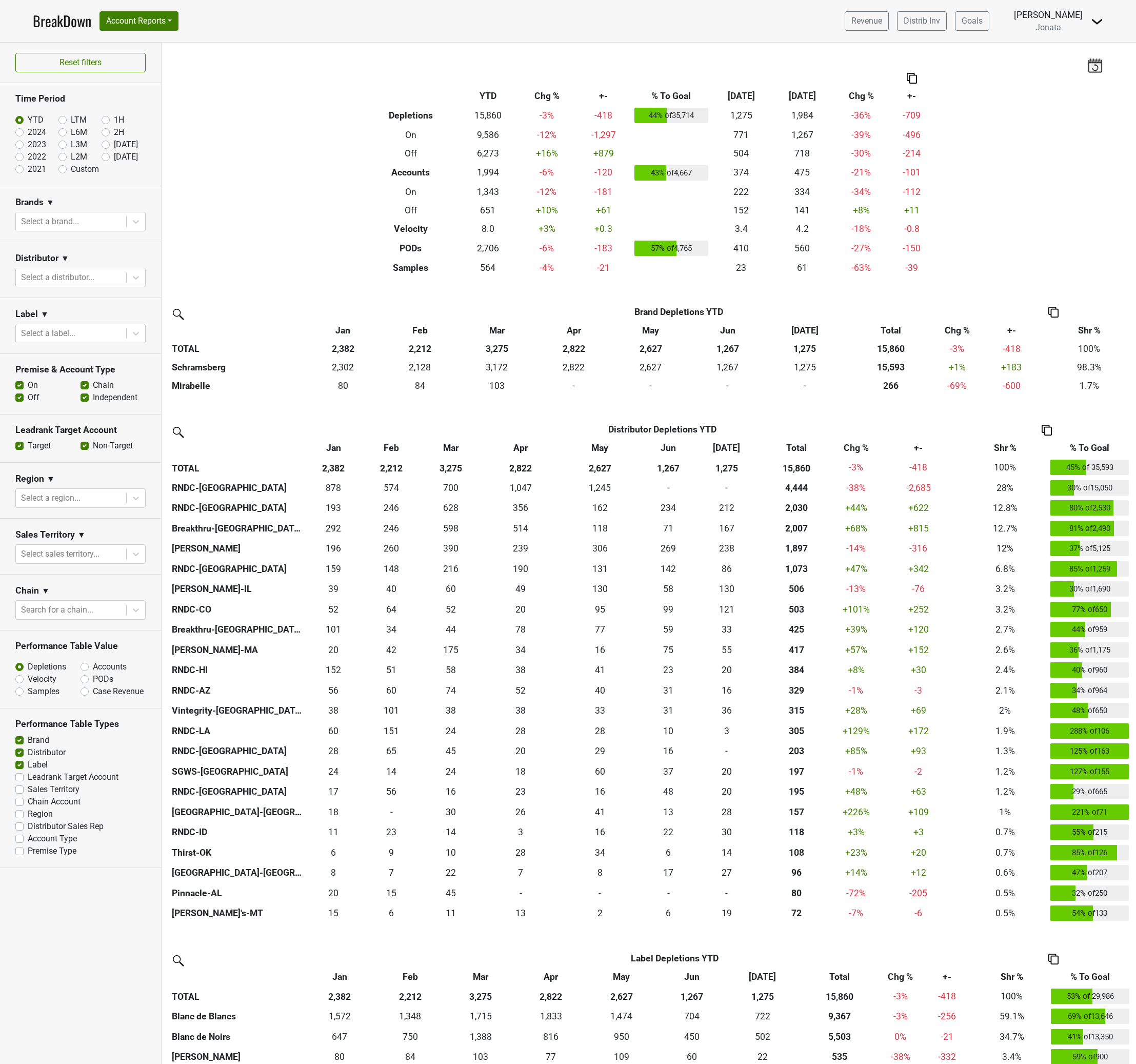
click at [288, 270] on div "Filters Breakdown Type YTD Chg % +- % To Goal [DATE] ‘[DATE] Chg % +- Depletion…" at bounding box center [649, 553] width 974 height 1021
